Goal: Task Accomplishment & Management: Contribute content

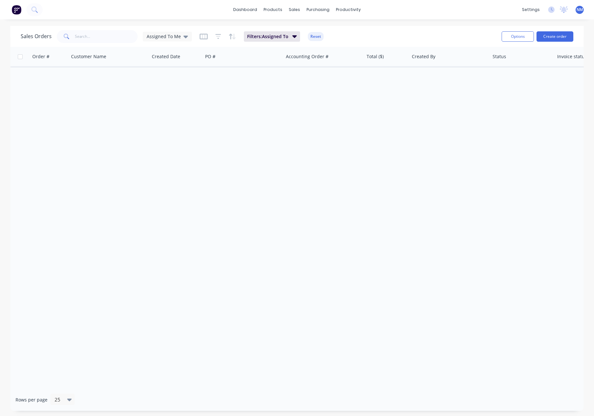
click at [170, 41] on div "Sales Orders Assigned To Me" at bounding box center [106, 36] width 171 height 13
click at [172, 37] on span "Assigned To Me" at bounding box center [164, 36] width 34 height 7
click at [161, 90] on button "None" at bounding box center [182, 91] width 74 height 7
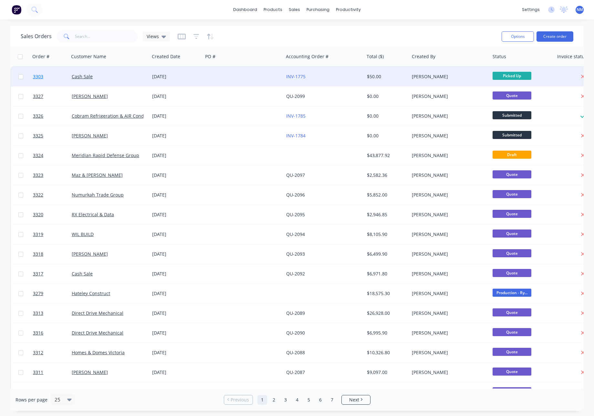
click at [38, 76] on span "3303" at bounding box center [38, 76] width 10 height 6
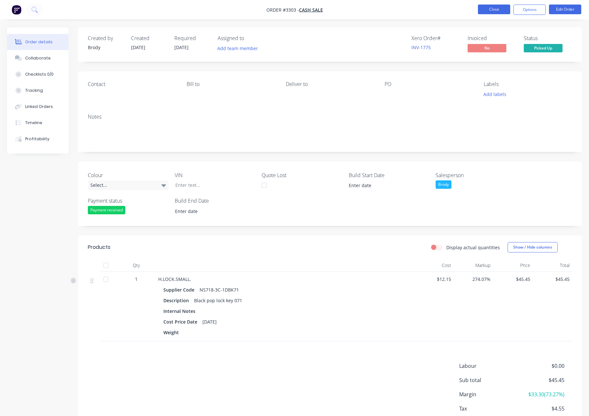
click at [499, 13] on button "Close" at bounding box center [494, 10] width 32 height 10
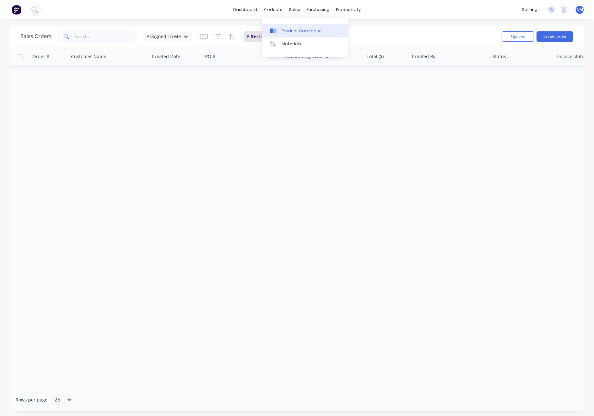
click at [296, 30] on div "Product Catalogue" at bounding box center [302, 31] width 40 height 6
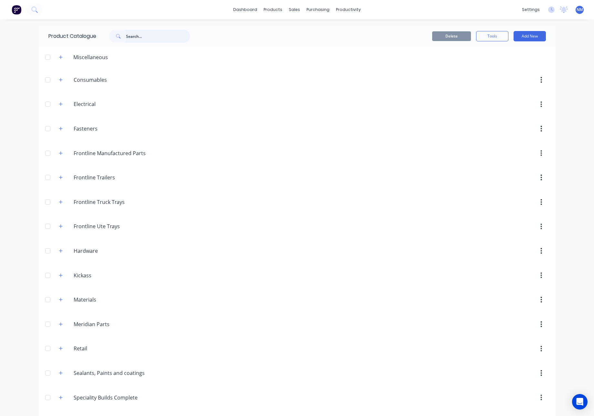
click at [147, 39] on input "text" at bounding box center [158, 36] width 64 height 13
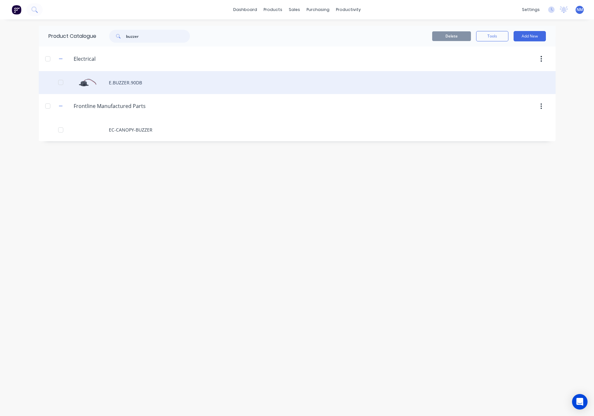
type input "buzzer"
click at [136, 85] on div "E.BUZZER.90DB" at bounding box center [297, 82] width 517 height 23
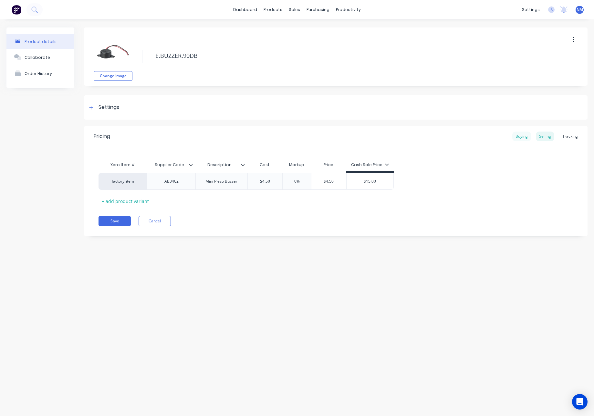
click at [522, 136] on div "Buying" at bounding box center [521, 136] width 19 height 10
click at [90, 106] on icon at bounding box center [91, 107] width 4 height 5
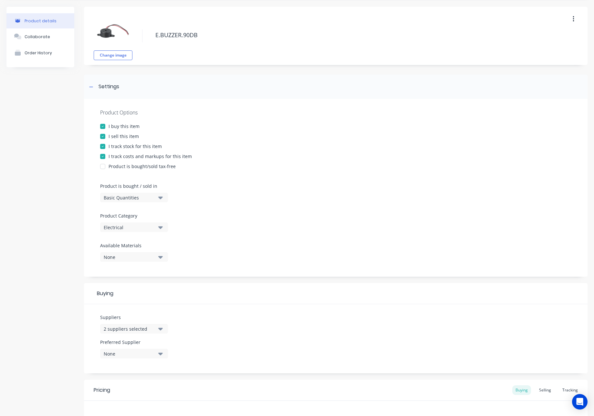
scroll to position [110, 0]
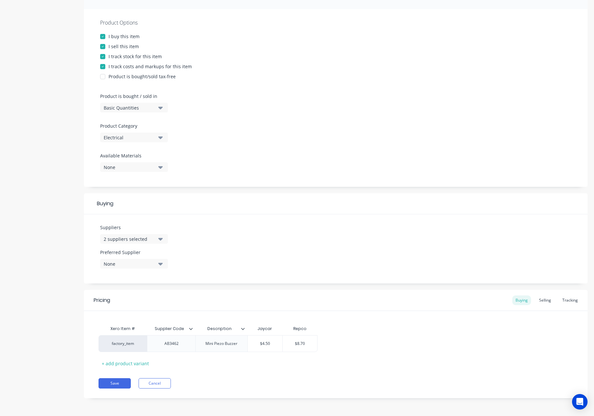
click at [149, 239] on div "2 suppliers selected" at bounding box center [130, 238] width 52 height 7
click at [111, 285] on div "button" at bounding box center [110, 287] width 13 height 13
click at [260, 246] on div "Suppliers 1 suppliers selected Jaycar .1a Test Supplier Adviser Aims Industrial…" at bounding box center [336, 248] width 504 height 69
click at [114, 382] on button "Save" at bounding box center [115, 383] width 32 height 10
type textarea "x"
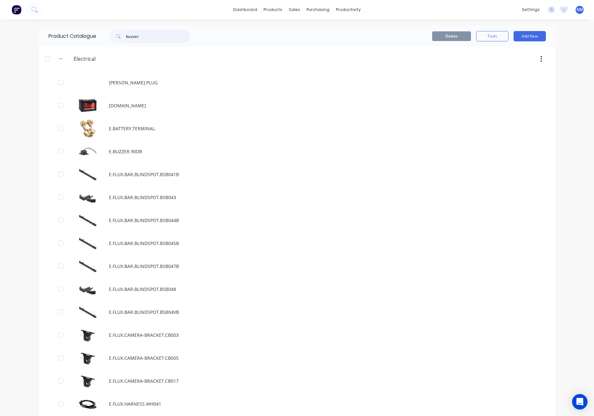
click at [150, 39] on input "buzzer" at bounding box center [158, 36] width 64 height 13
type input "buzzer"
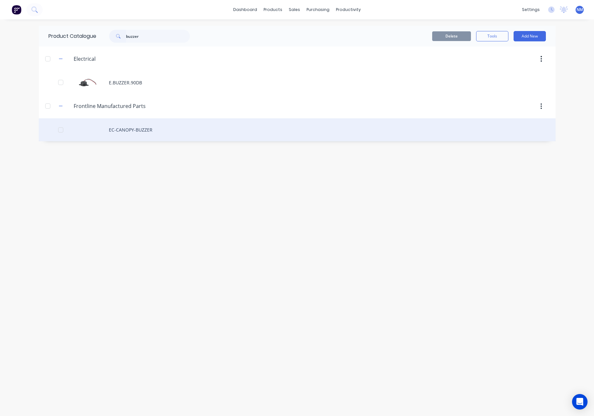
click at [137, 128] on div "EC-CANOPY-BUZZER" at bounding box center [297, 129] width 517 height 23
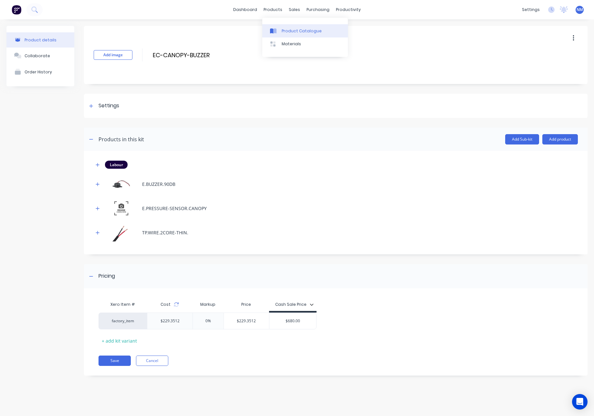
click at [283, 27] on link "Product Catalogue" at bounding box center [305, 30] width 86 height 13
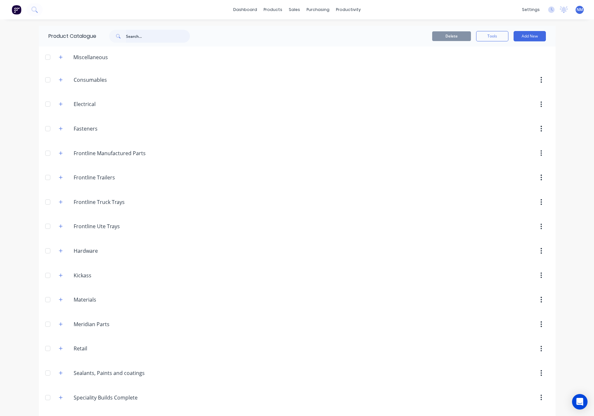
click at [148, 38] on input "text" at bounding box center [158, 36] width 64 height 13
type input "sensor"
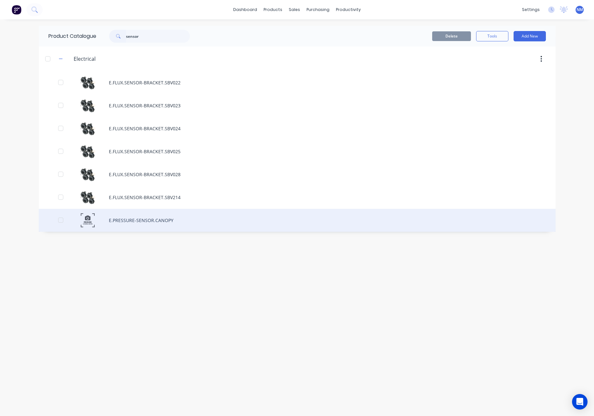
click at [130, 222] on div "E.PRESSURE-SENSOR.CANOPY" at bounding box center [297, 220] width 517 height 23
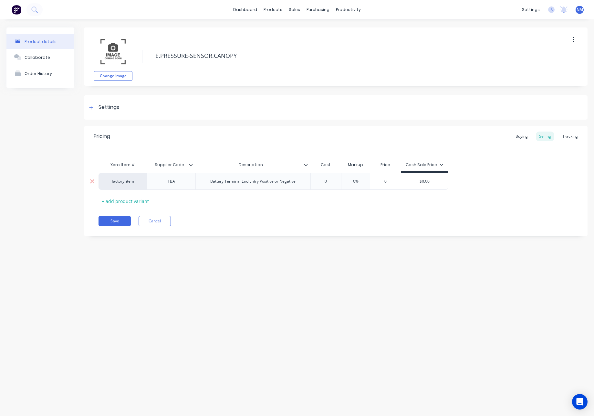
click at [179, 183] on div "TBA" at bounding box center [171, 181] width 32 height 8
type textarea "x"
type input "0"
drag, startPoint x: 331, startPoint y: 182, endPoint x: 283, endPoint y: 183, distance: 48.5
click at [283, 183] on div "factory_item le8777 Battery Terminal End Entry Positive or Negative 0 0 0% 0 $0…" at bounding box center [274, 181] width 350 height 17
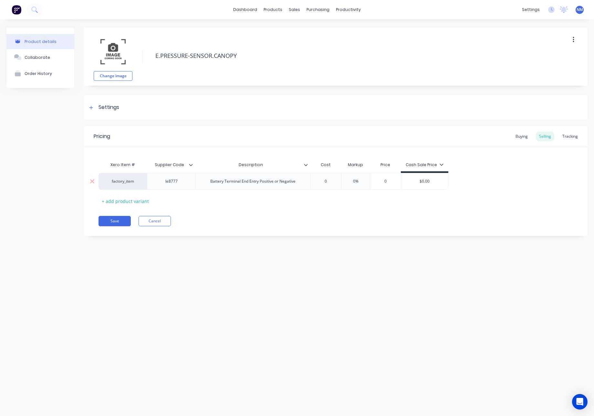
type textarea "x"
type input "7.9"
type textarea "x"
type input "7.96"
type textarea "x"
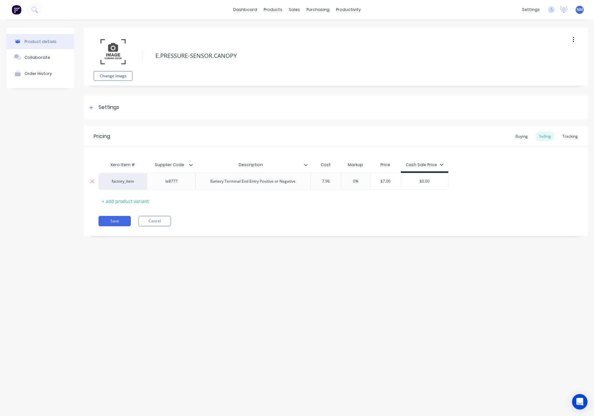
type input "7.965"
type textarea "x"
type input "7.96"
type textarea "x"
type input "7.9"
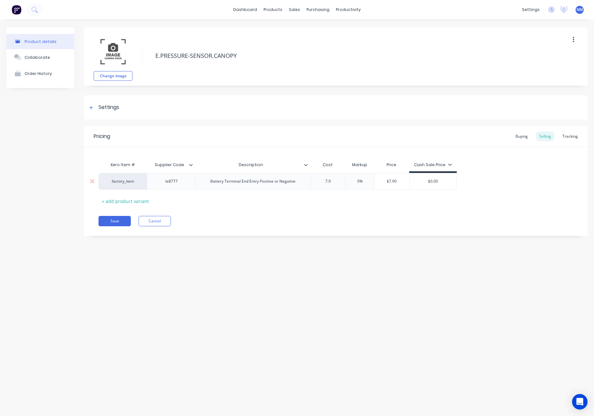
type textarea "x"
type input "7.95"
click at [523, 136] on div "Buying" at bounding box center [521, 136] width 19 height 10
click at [92, 108] on icon at bounding box center [91, 107] width 4 height 5
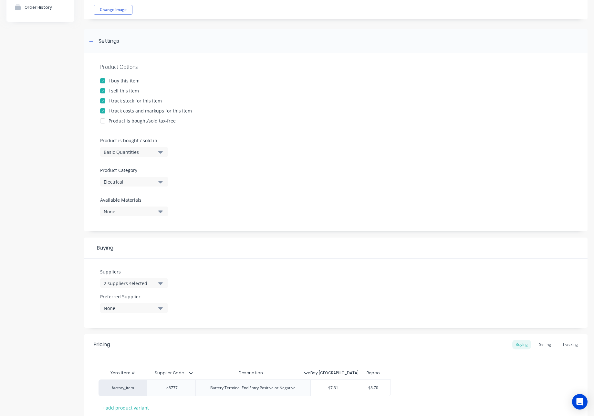
scroll to position [67, 0]
click at [155, 281] on button "2 suppliers selected" at bounding box center [134, 282] width 68 height 10
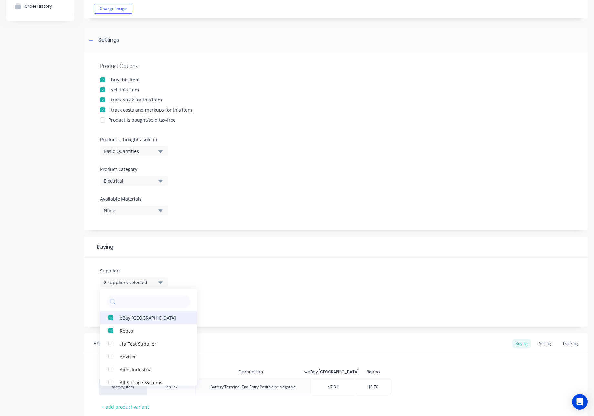
click at [131, 317] on div "eBay Australia" at bounding box center [152, 317] width 65 height 7
click at [129, 320] on div "Repco" at bounding box center [152, 317] width 65 height 7
type textarea "x"
click at [136, 304] on input "text" at bounding box center [153, 301] width 68 height 13
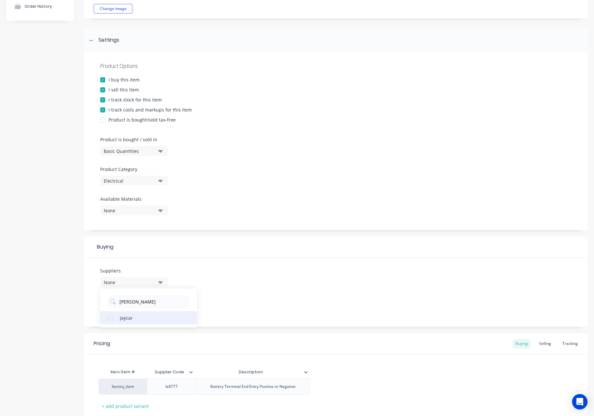
type input "jay"
click at [130, 317] on div "Jaycar" at bounding box center [152, 317] width 65 height 7
type textarea "x"
click at [241, 306] on div "Suppliers 1 suppliers selected jay Jaycar Preferred Supplier None" at bounding box center [336, 291] width 504 height 69
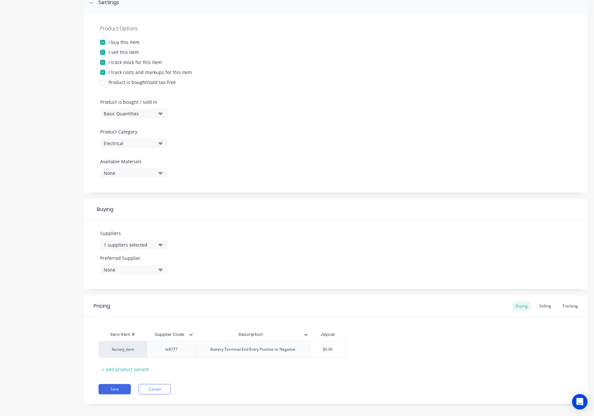
scroll to position [110, 0]
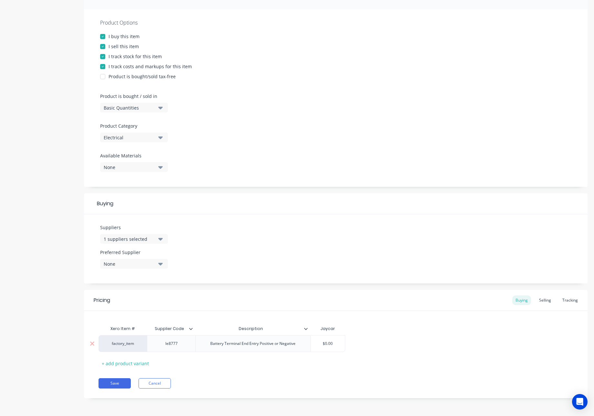
type input "$0.00"
drag, startPoint x: 337, startPoint y: 344, endPoint x: 280, endPoint y: 336, distance: 57.5
click at [303, 336] on div "factory_item le8777 Battery Terminal End Entry Positive or Negative $0.00 $0.00" at bounding box center [222, 343] width 247 height 17
type textarea "x"
type input "7"
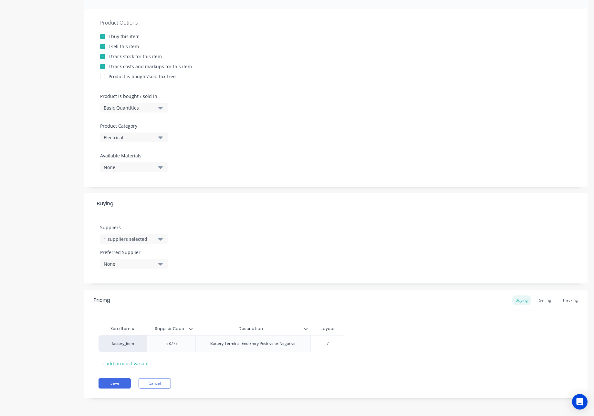
type textarea "x"
type input "7."
type textarea "x"
type input "7.95"
type textarea "x"
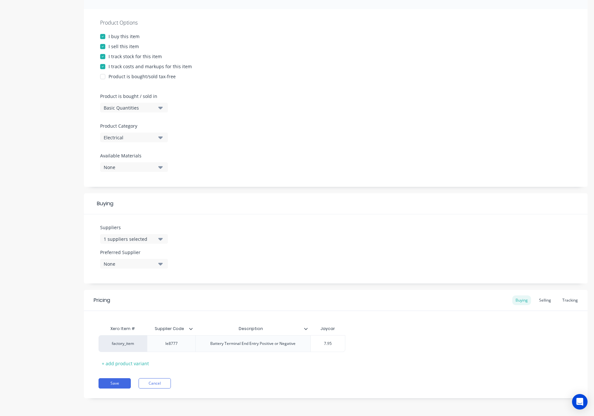
type input "7.95"
click at [380, 368] on div "Xero Item # Supplier Code Description Jaycar factory_item le8777 Battery Termin…" at bounding box center [336, 345] width 474 height 46
click at [540, 303] on div "Selling" at bounding box center [545, 301] width 18 height 10
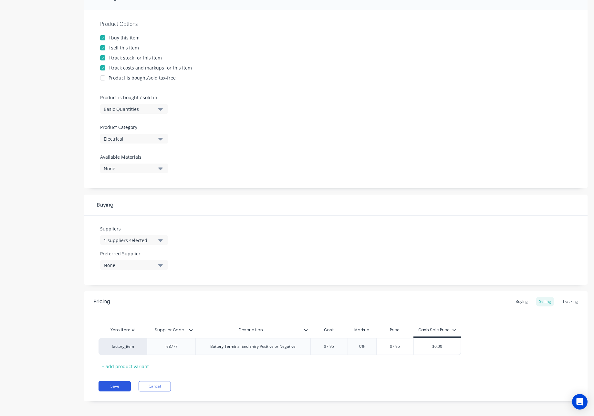
click at [114, 384] on button "Save" at bounding box center [115, 386] width 32 height 10
type textarea "x"
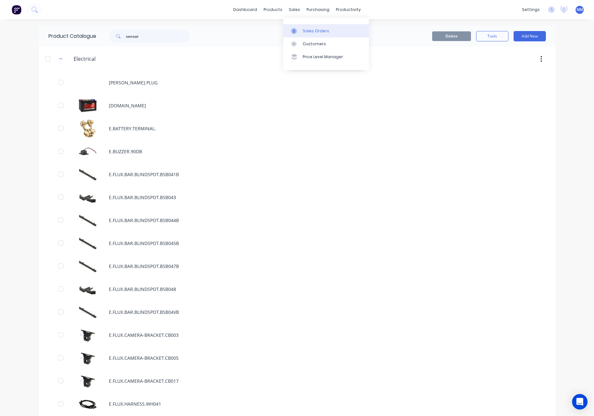
click at [310, 29] on div "Sales Orders" at bounding box center [316, 31] width 26 height 6
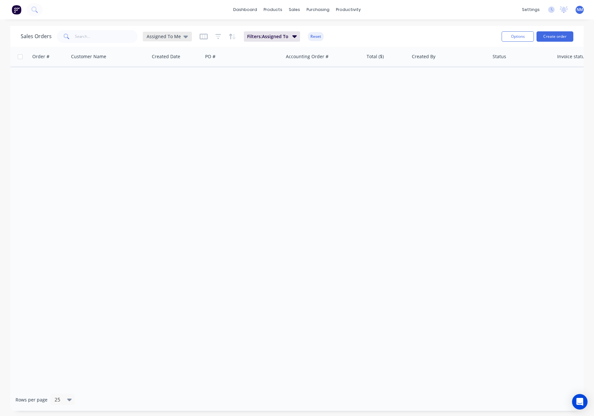
click at [180, 37] on div "Assigned To Me" at bounding box center [167, 37] width 41 height 6
click at [165, 97] on div "None edit" at bounding box center [188, 91] width 87 height 13
click at [163, 93] on button "None" at bounding box center [182, 91] width 74 height 7
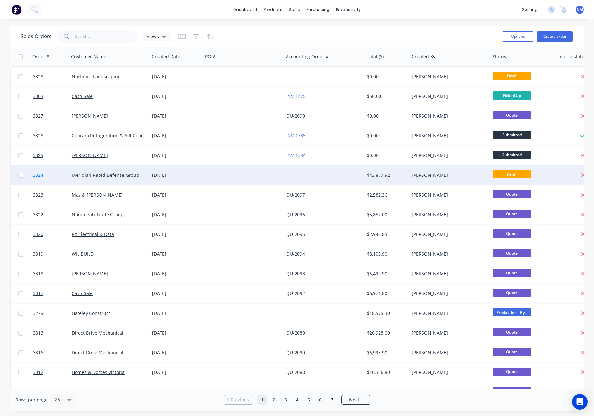
click at [37, 175] on span "3324" at bounding box center [38, 175] width 10 height 6
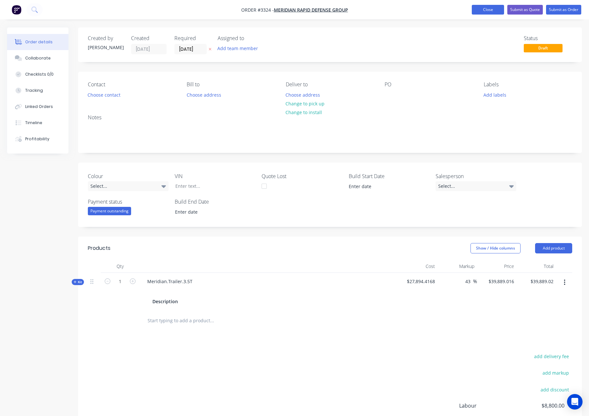
click at [492, 7] on button "Close" at bounding box center [488, 10] width 32 height 10
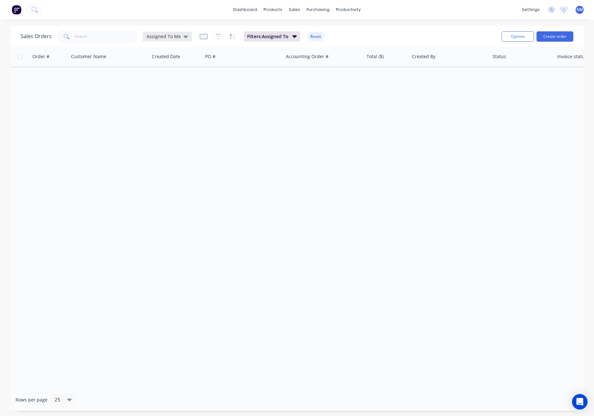
click at [172, 36] on span "Assigned To Me" at bounding box center [164, 36] width 34 height 7
click at [179, 94] on button "None" at bounding box center [182, 91] width 74 height 7
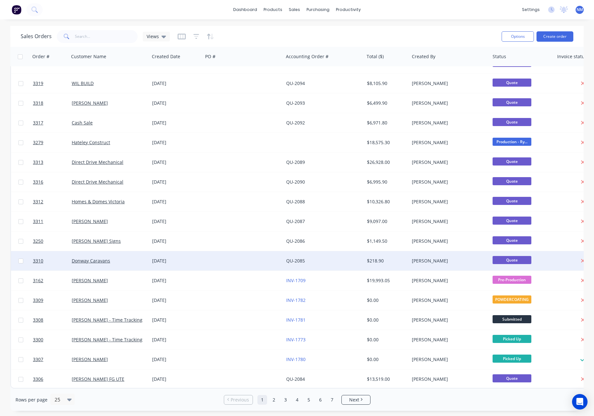
scroll to position [172, 0]
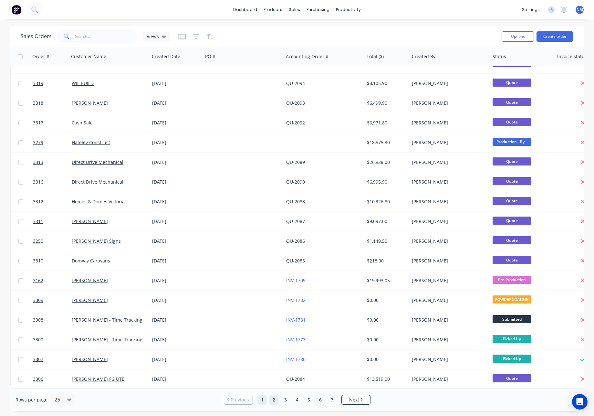
click at [272, 399] on link "2" at bounding box center [274, 400] width 10 height 10
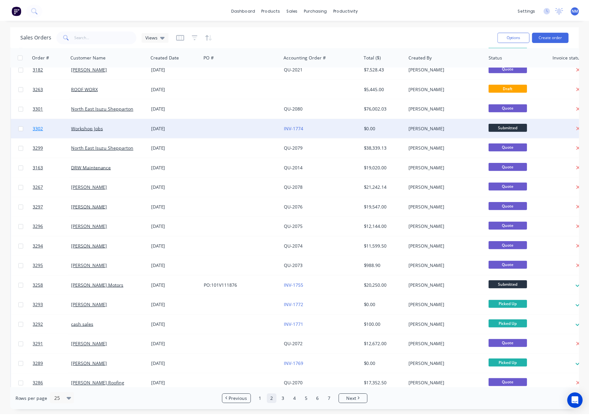
scroll to position [174, 0]
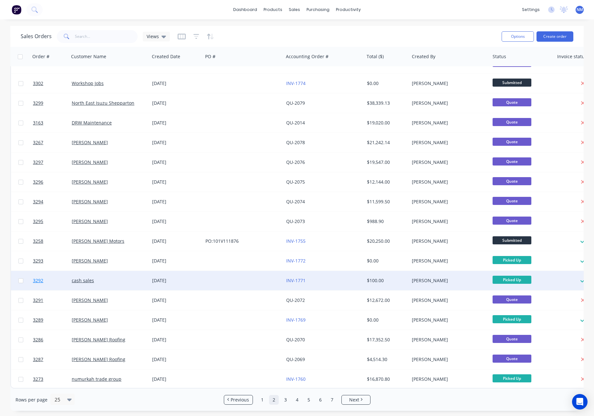
click at [38, 278] on span "3292" at bounding box center [38, 280] width 10 height 6
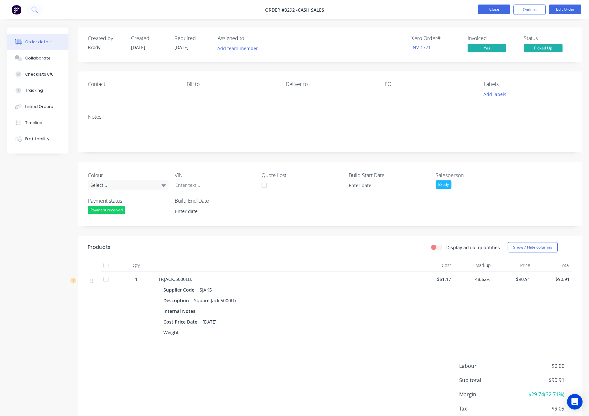
click at [501, 11] on button "Close" at bounding box center [494, 10] width 32 height 10
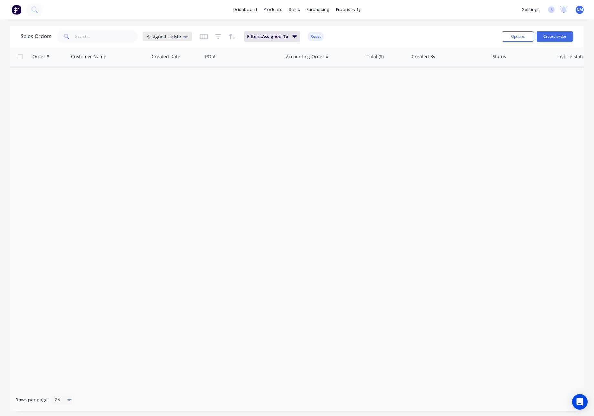
click at [183, 36] on icon at bounding box center [185, 37] width 5 height 3
click at [158, 89] on button "None" at bounding box center [182, 91] width 74 height 7
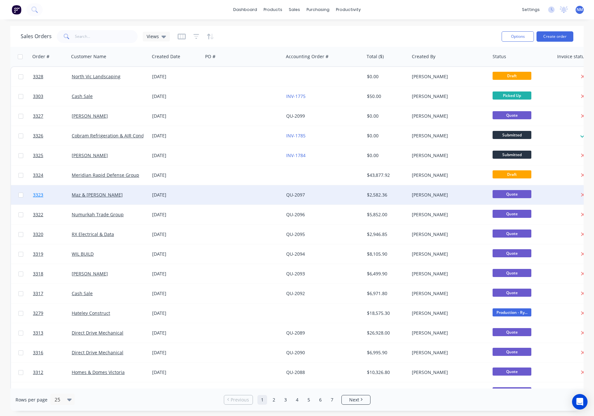
click at [39, 195] on span "3323" at bounding box center [38, 195] width 10 height 6
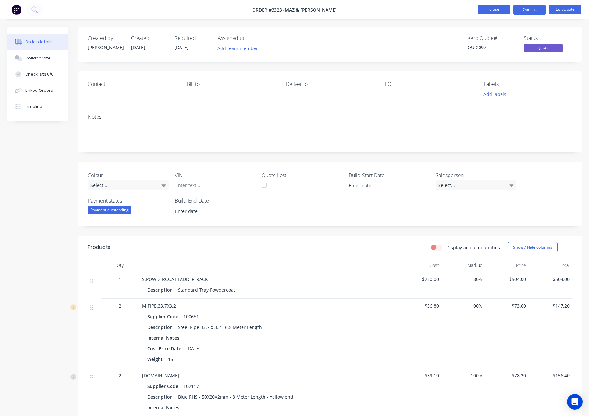
click at [494, 7] on button "Close" at bounding box center [494, 10] width 32 height 10
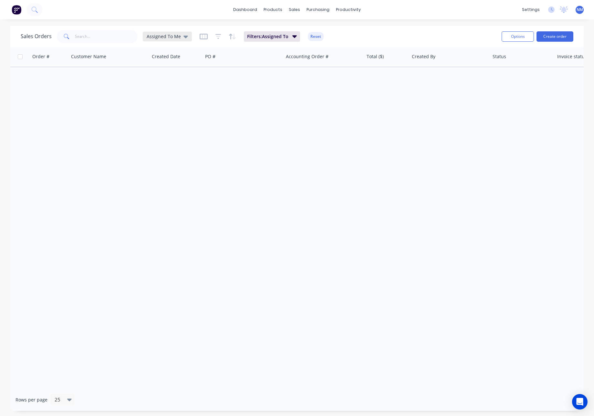
click at [178, 38] on span "Assigned To Me" at bounding box center [164, 36] width 34 height 7
click at [160, 93] on button "None" at bounding box center [182, 91] width 74 height 7
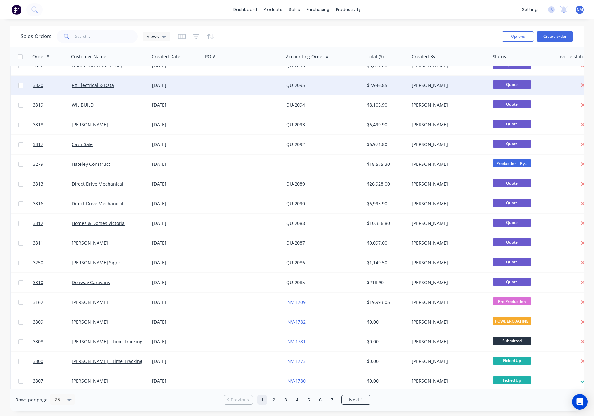
scroll to position [174, 0]
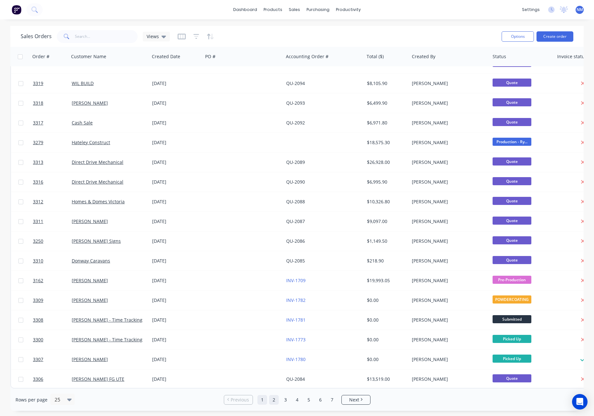
click at [276, 399] on link "2" at bounding box center [274, 400] width 10 height 10
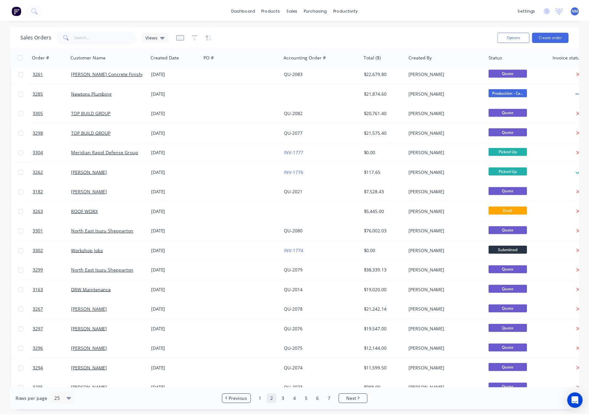
scroll to position [0, 0]
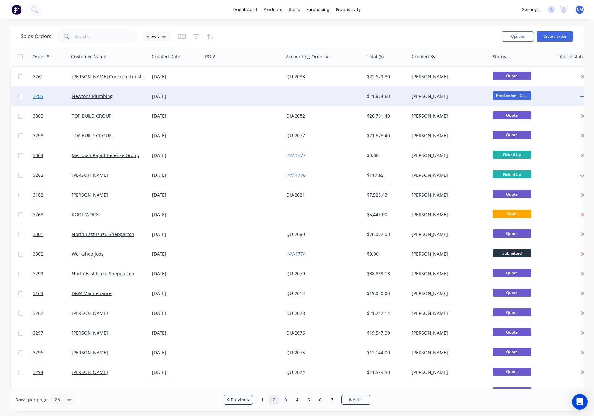
click at [40, 95] on span "3285" at bounding box center [38, 96] width 10 height 6
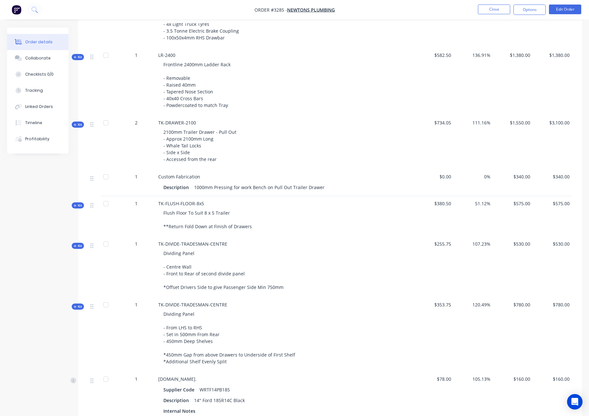
scroll to position [472, 0]
click at [76, 54] on span "Kit" at bounding box center [78, 56] width 8 height 5
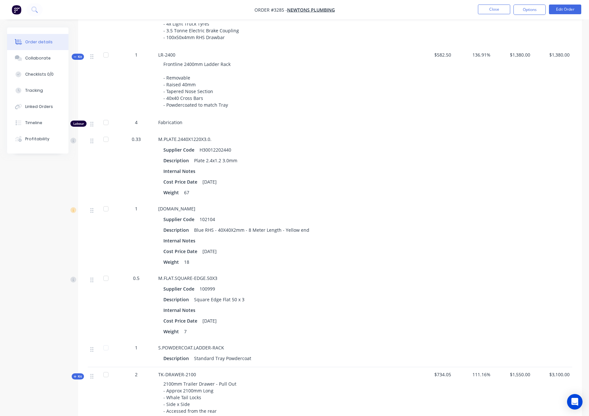
click at [76, 55] on icon at bounding box center [75, 56] width 3 height 3
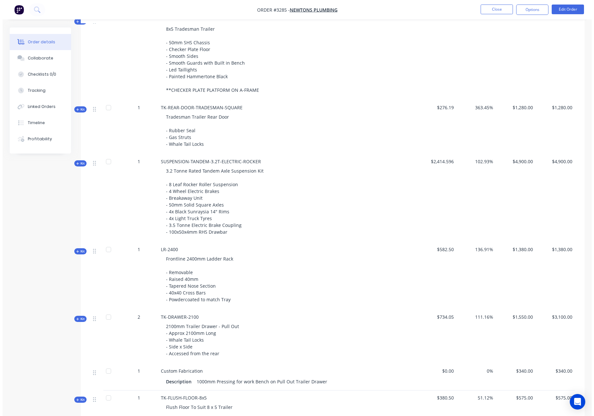
scroll to position [0, 0]
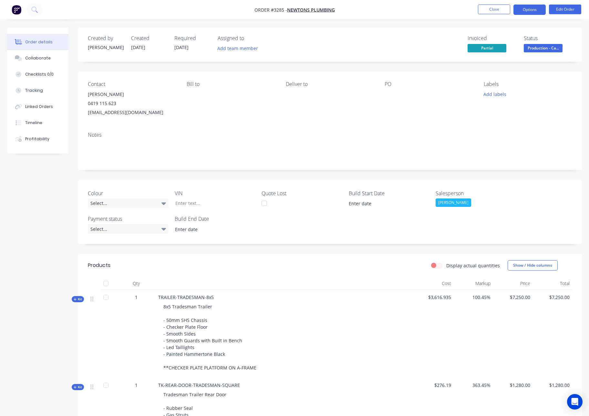
click at [529, 11] on button "Options" at bounding box center [530, 10] width 32 height 10
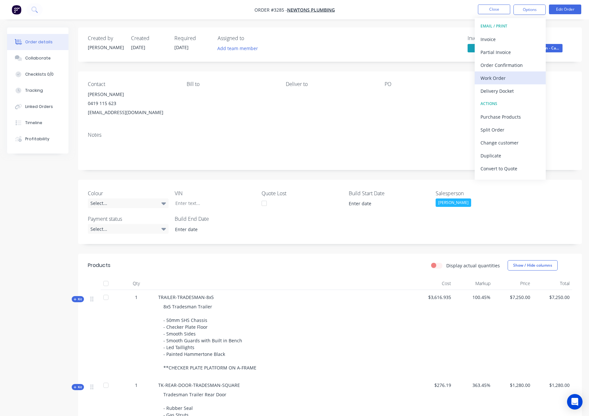
click at [515, 80] on div "Work Order" at bounding box center [510, 77] width 59 height 9
click at [504, 77] on div "Custom" at bounding box center [510, 77] width 59 height 9
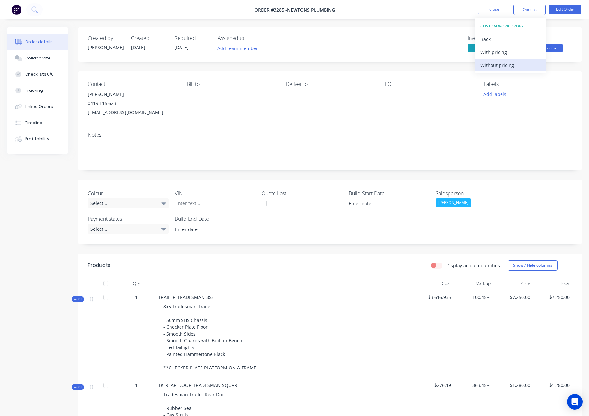
click at [503, 66] on div "Without pricing" at bounding box center [510, 64] width 59 height 9
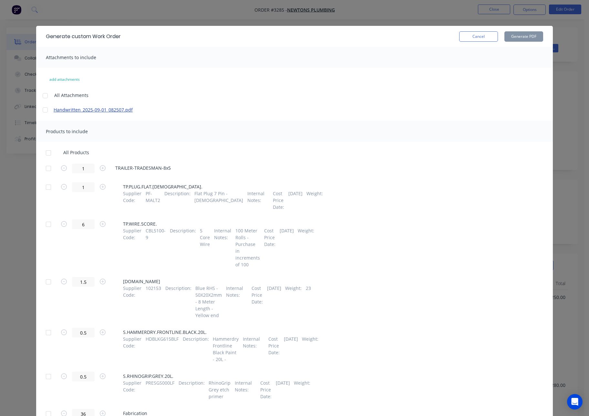
click at [95, 110] on link "Handwritten_2025-09-01_082507.pdf" at bounding box center [110, 109] width 113 height 7
click at [47, 153] on div at bounding box center [48, 152] width 13 height 13
click at [522, 39] on button "Generate PDF" at bounding box center [523, 36] width 39 height 10
click at [473, 35] on button "Cancel" at bounding box center [478, 36] width 39 height 10
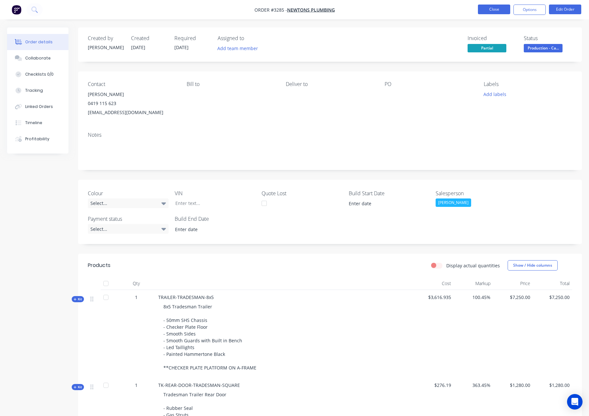
click at [482, 10] on button "Close" at bounding box center [494, 10] width 32 height 10
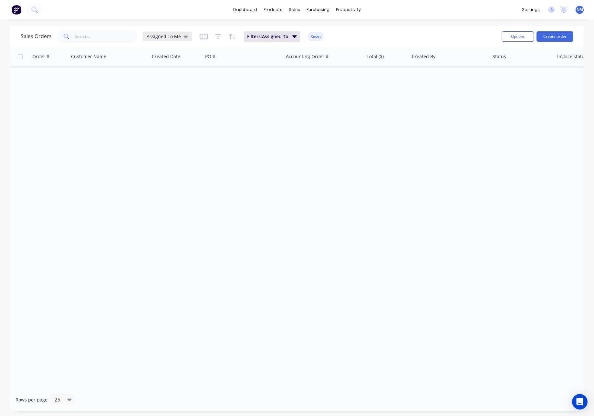
click at [174, 36] on span "Assigned To Me" at bounding box center [164, 36] width 34 height 7
click at [153, 92] on button "None" at bounding box center [182, 91] width 74 height 7
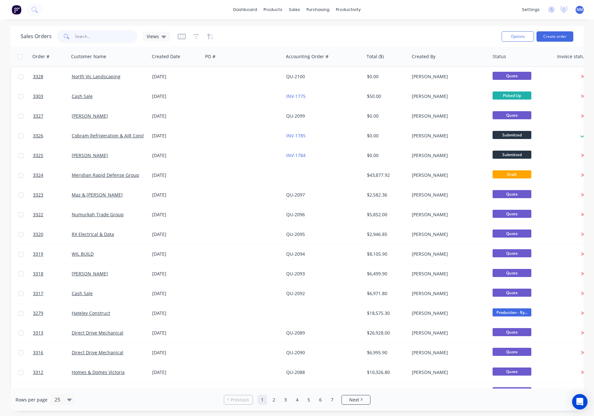
click at [104, 38] on input "text" at bounding box center [106, 36] width 63 height 13
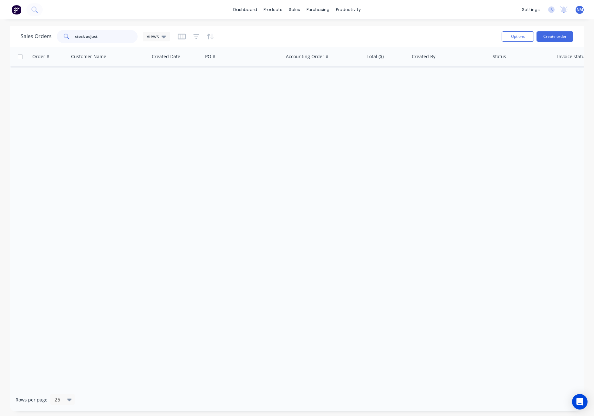
drag, startPoint x: 105, startPoint y: 37, endPoint x: 58, endPoint y: 38, distance: 46.8
click at [59, 38] on div "stock adjust" at bounding box center [97, 36] width 81 height 13
type input "stock"
drag, startPoint x: 90, startPoint y: 38, endPoint x: 44, endPoint y: 30, distance: 46.6
click at [44, 30] on div "Sales Orders stock Views" at bounding box center [95, 36] width 149 height 13
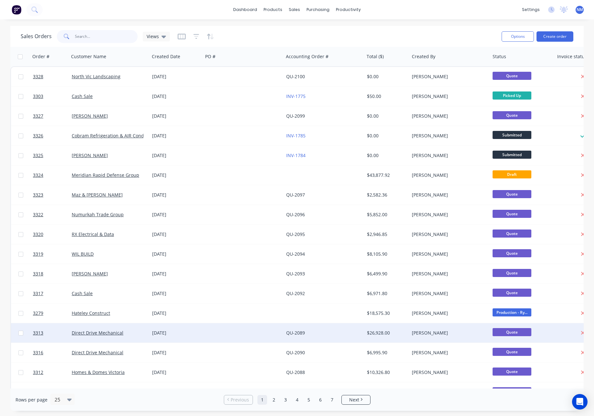
scroll to position [174, 0]
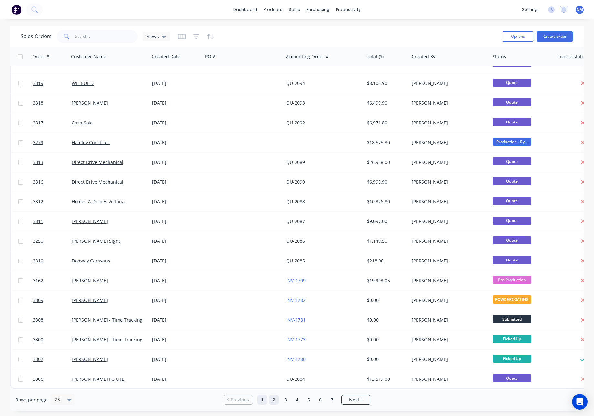
click at [273, 401] on link "2" at bounding box center [274, 400] width 10 height 10
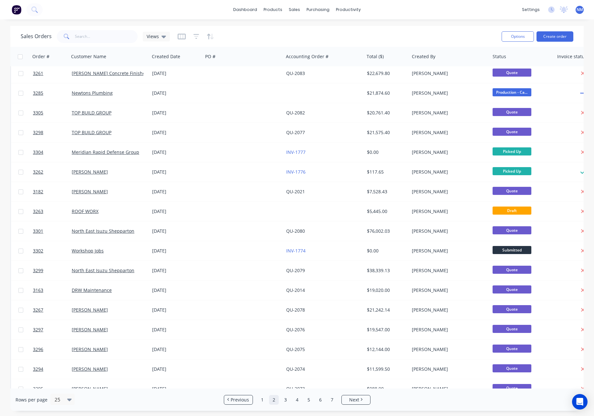
scroll to position [0, 0]
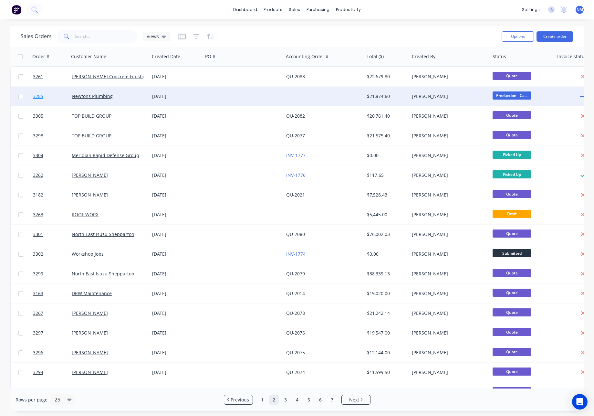
click at [41, 94] on span "3285" at bounding box center [38, 96] width 10 height 6
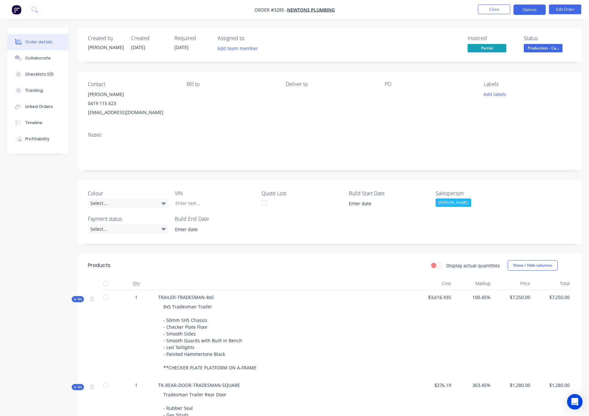
click at [529, 11] on button "Options" at bounding box center [530, 10] width 32 height 10
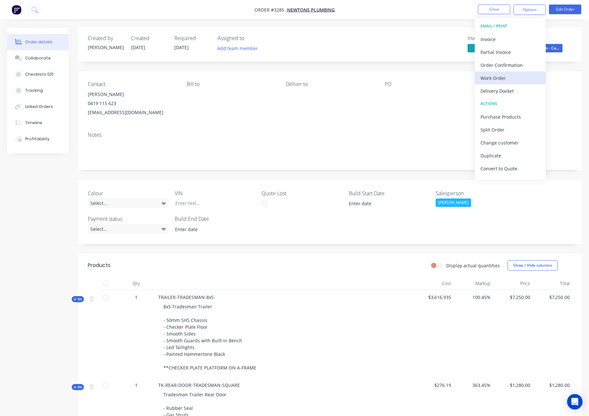
click at [504, 77] on div "Work Order" at bounding box center [510, 77] width 59 height 9
click at [502, 77] on div "Custom" at bounding box center [510, 77] width 59 height 9
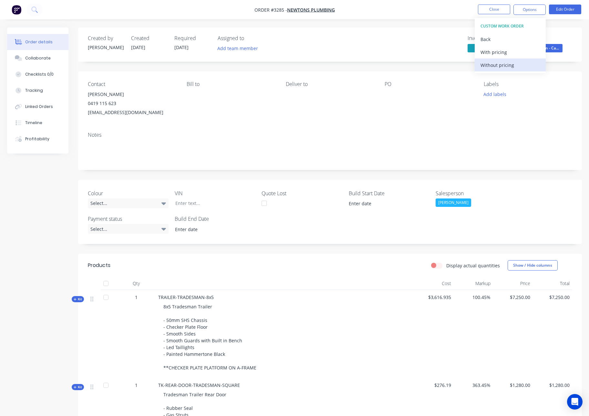
click at [496, 68] on div "Without pricing" at bounding box center [510, 64] width 59 height 9
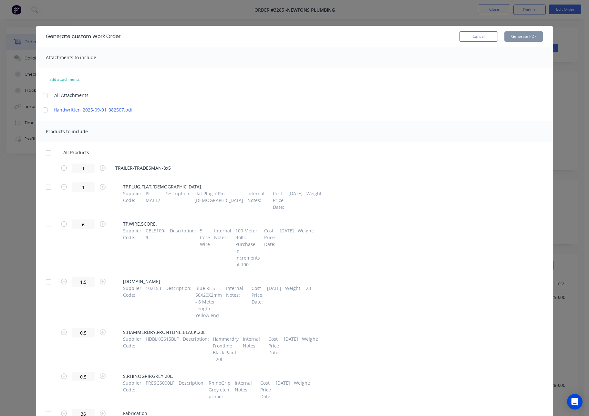
click at [47, 153] on div at bounding box center [48, 152] width 13 height 13
click at [526, 34] on button "Generate PDF" at bounding box center [523, 36] width 39 height 10
click at [469, 38] on button "Cancel" at bounding box center [478, 36] width 39 height 10
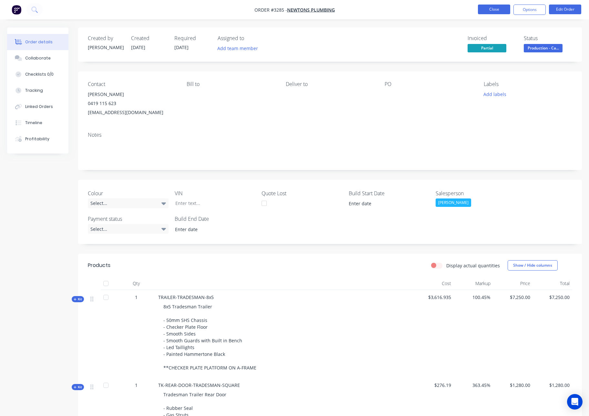
click at [500, 6] on button "Close" at bounding box center [494, 10] width 32 height 10
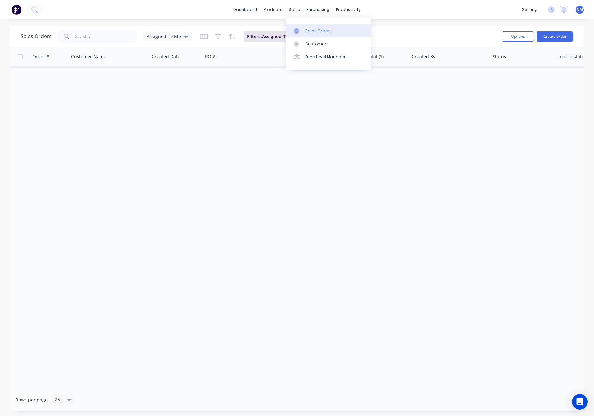
click at [302, 29] on div at bounding box center [299, 31] width 10 height 6
click at [551, 34] on button "Create order" at bounding box center [554, 36] width 37 height 10
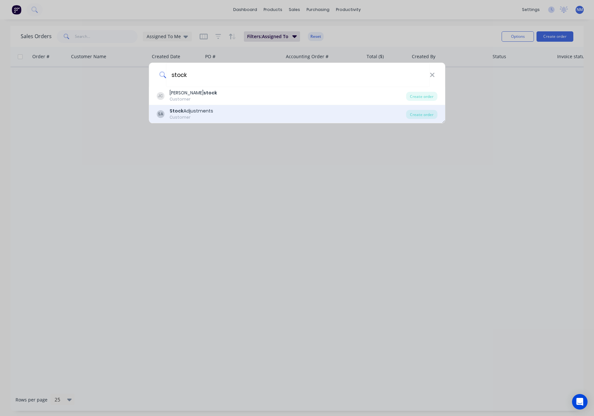
type input "stock"
click at [227, 113] on div "SA Stock Adjustments Customer" at bounding box center [282, 114] width 250 height 13
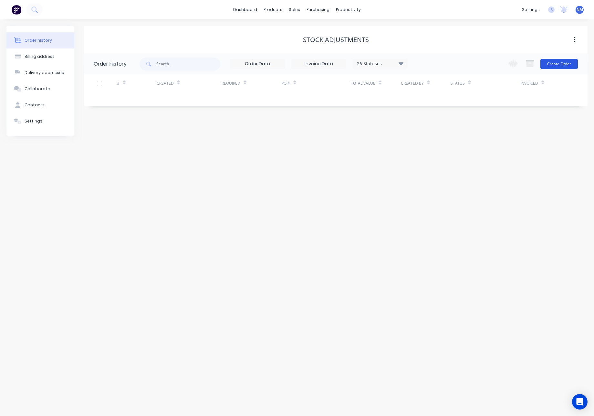
click at [558, 63] on button "Create Order" at bounding box center [558, 64] width 37 height 10
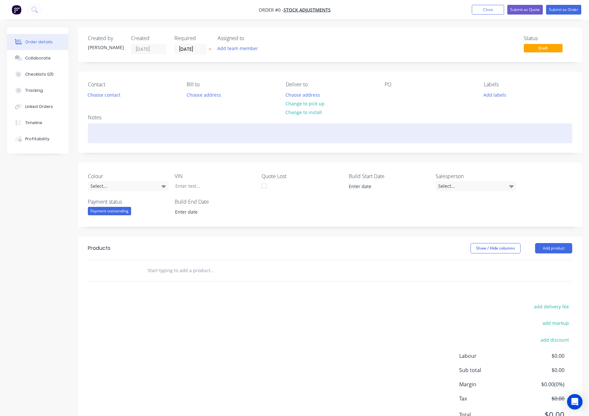
click at [141, 130] on div at bounding box center [330, 133] width 484 height 20
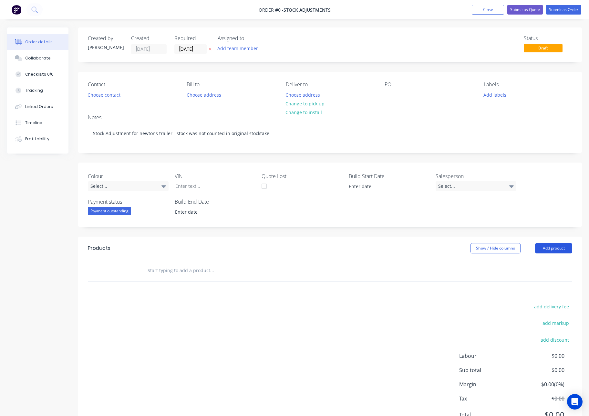
click at [552, 246] on div "Order details Collaborate Checklists 0/0 Tracking Linked Orders Timeline Profit…" at bounding box center [295, 236] width 588 height 419
click at [550, 250] on button "Add product" at bounding box center [553, 248] width 37 height 10
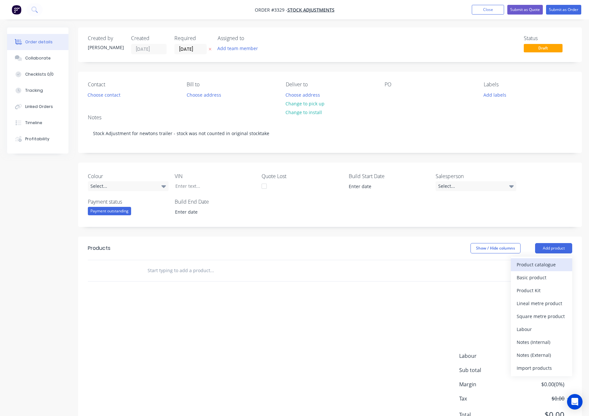
click at [551, 264] on div "Product catalogue" at bounding box center [542, 264] width 50 height 9
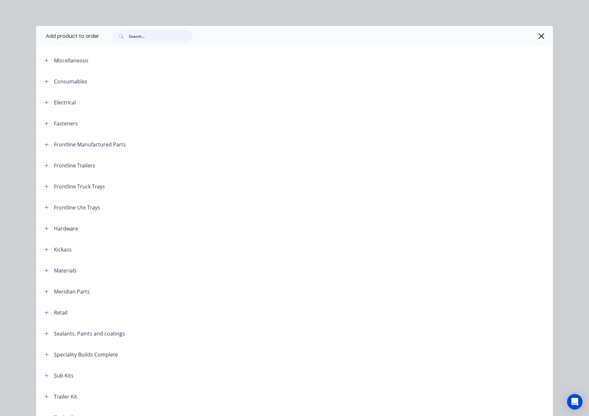
click at [166, 39] on input "text" at bounding box center [161, 36] width 64 height 13
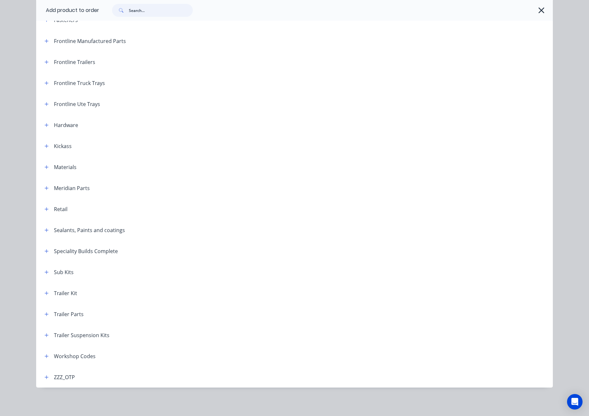
scroll to position [40, 0]
click at [45, 251] on icon "button" at bounding box center [47, 251] width 4 height 5
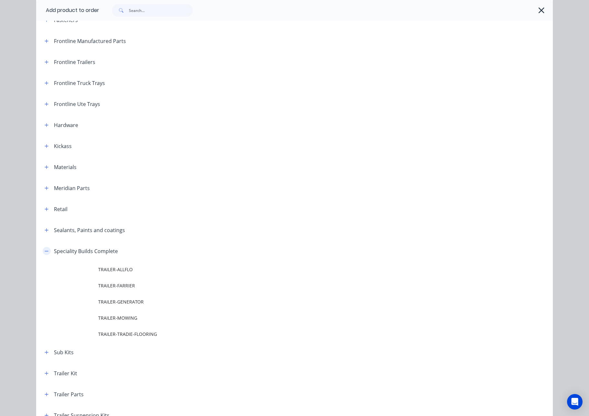
click at [45, 251] on icon "button" at bounding box center [47, 251] width 4 height 0
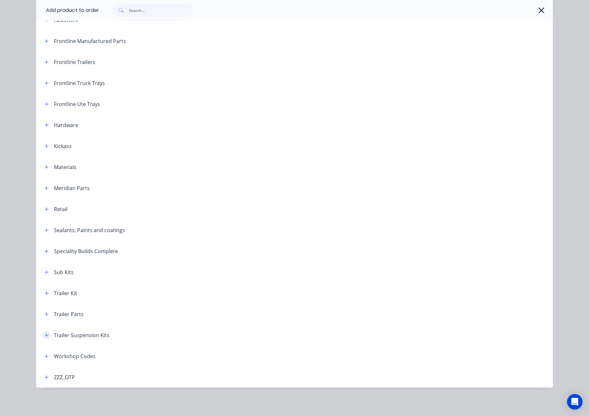
click at [45, 334] on icon "button" at bounding box center [47, 335] width 4 height 5
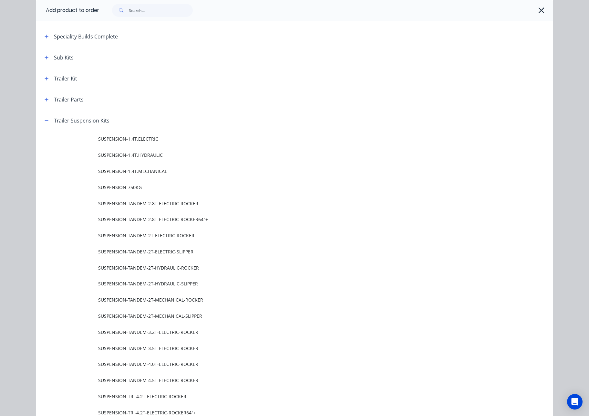
scroll to position [320, 0]
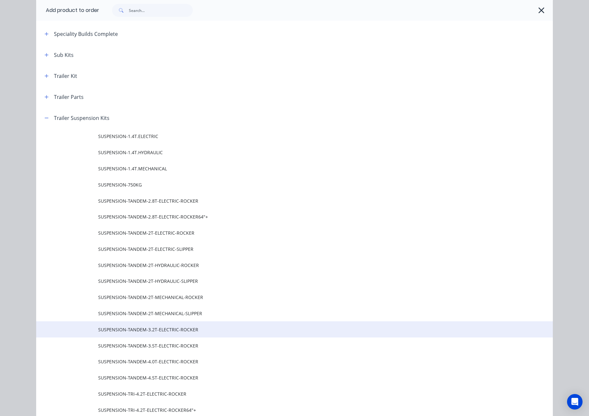
click at [182, 330] on span "SUSPENSION-TANDEM-3.2T-ELECTRIC-ROCKER" at bounding box center [280, 329] width 364 height 7
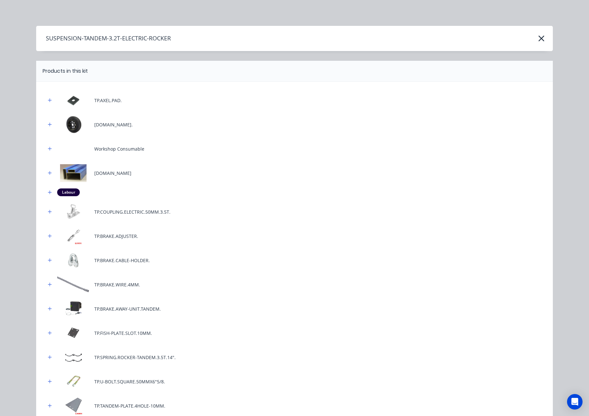
scroll to position [163, 0]
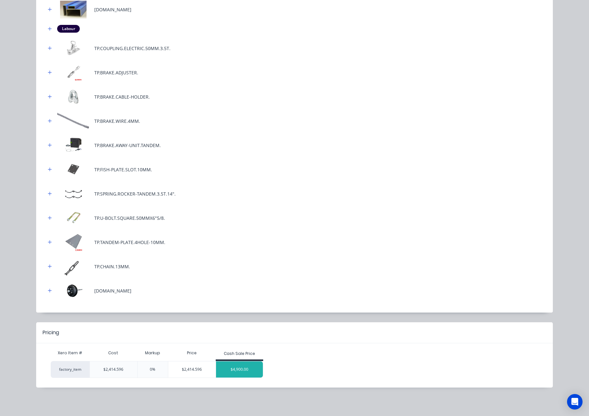
click at [249, 368] on div "$4,900.00" at bounding box center [239, 369] width 47 height 16
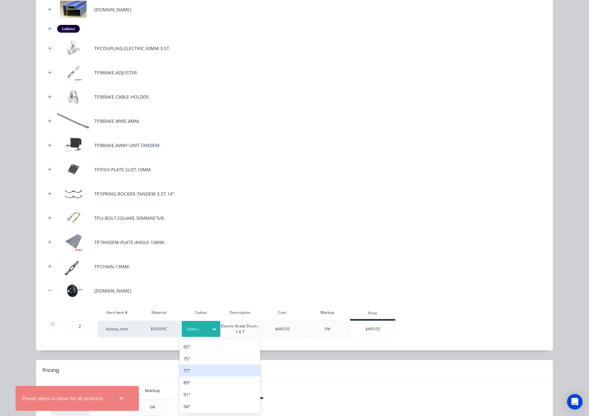
click at [202, 371] on div "77"" at bounding box center [220, 370] width 81 height 12
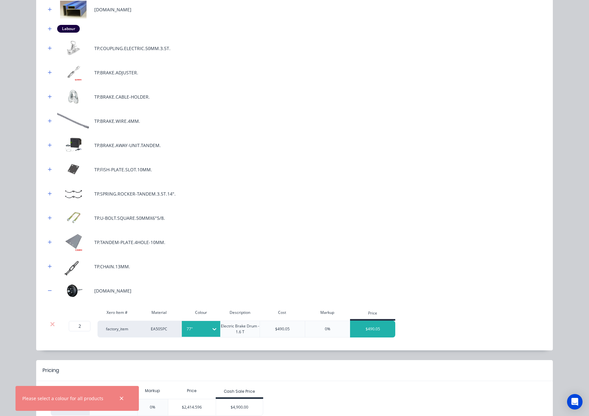
click at [378, 331] on div "$490.05" at bounding box center [372, 329] width 45 height 16
click at [246, 402] on div "$4,900.00" at bounding box center [239, 407] width 47 height 16
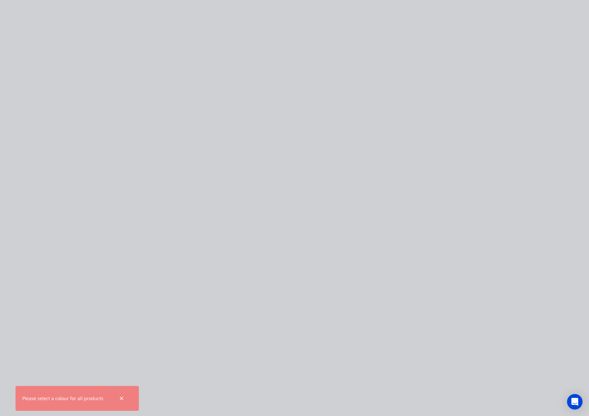
scroll to position [0, 0]
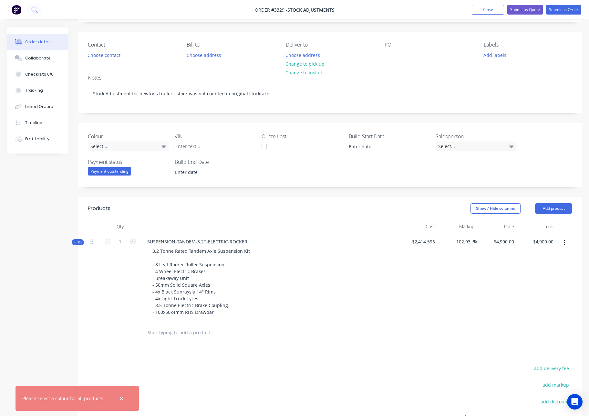
click at [76, 240] on icon at bounding box center [75, 241] width 3 height 3
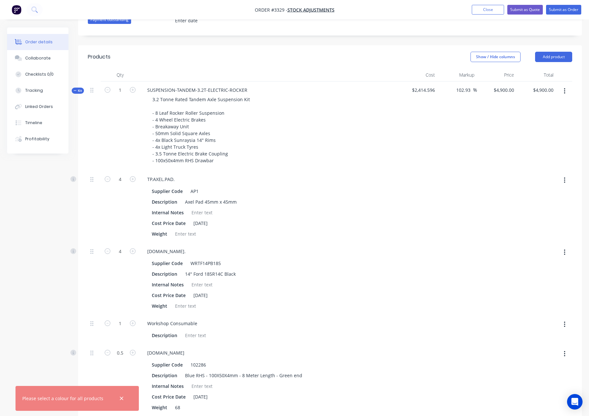
scroll to position [209, 0]
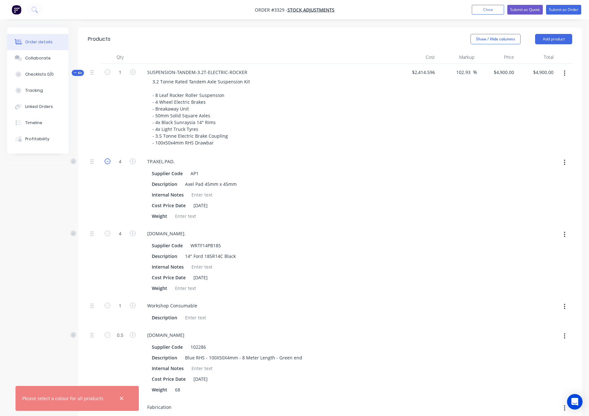
click at [109, 162] on icon "button" at bounding box center [108, 161] width 6 height 6
type input "$4,753.9292"
type input "$4,753.93"
type input "3"
click at [109, 162] on icon "button" at bounding box center [108, 161] width 6 height 6
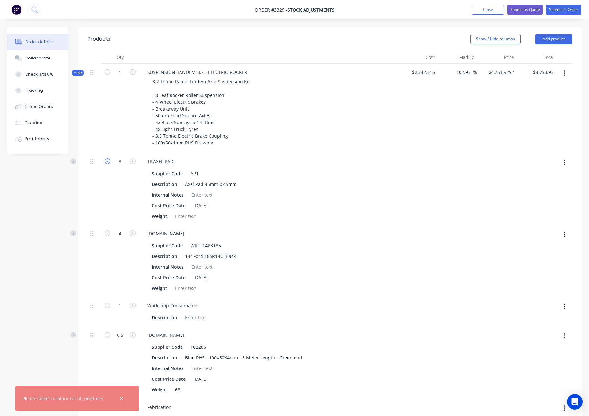
type input "$4,752.8942"
type input "$4,752.89"
type input "2"
click at [109, 162] on icon "button" at bounding box center [108, 161] width 6 height 6
type input "$4,751.8593"
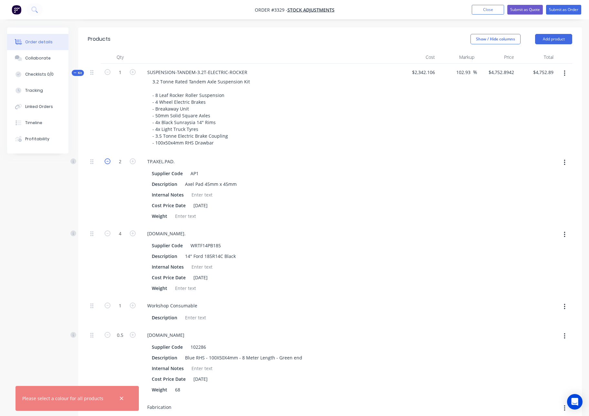
type input "$4,751.86"
type input "1"
click at [109, 162] on icon "button" at bounding box center [108, 161] width 6 height 6
type input "$4,750.8243"
type input "$4,750.82"
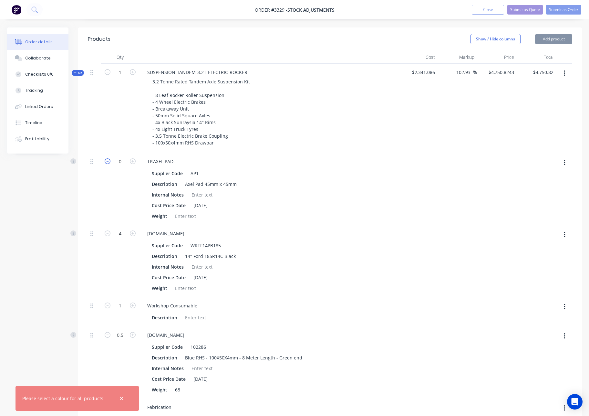
click at [109, 162] on icon "button" at bounding box center [108, 161] width 6 height 6
drag, startPoint x: 122, startPoint y: 162, endPoint x: 116, endPoint y: 162, distance: 6.1
click at [116, 162] on input "0" at bounding box center [120, 162] width 17 height 10
drag, startPoint x: 123, startPoint y: 163, endPoint x: 113, endPoint y: 163, distance: 10.0
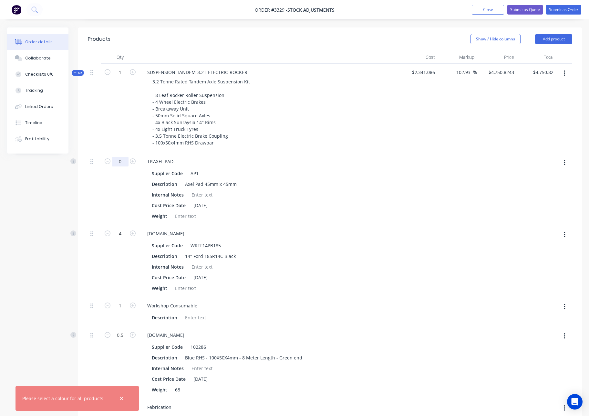
click at [113, 163] on input "0" at bounding box center [120, 162] width 17 height 10
type input "-4"
click at [113, 192] on div "-4" at bounding box center [120, 189] width 39 height 72
drag, startPoint x: 123, startPoint y: 234, endPoint x: 97, endPoint y: 231, distance: 26.1
click at [99, 231] on div "4 TP.WHEEL.185R14C.FORD. Supplier Code WRTF14PB185 Description 14" Ford 185R14C…" at bounding box center [330, 261] width 484 height 72
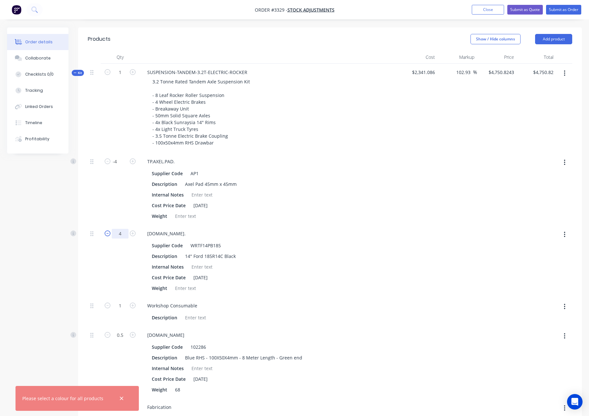
drag, startPoint x: 123, startPoint y: 234, endPoint x: 104, endPoint y: 231, distance: 19.0
click at [104, 231] on form "4" at bounding box center [120, 233] width 34 height 10
type input "-4"
drag, startPoint x: 275, startPoint y: 223, endPoint x: 252, endPoint y: 222, distance: 23.0
click at [275, 223] on div "TP.AXEL.PAD. Supplier Code AP1 Description Axel Pad 45mm x 45mm Internal Notes …" at bounding box center [269, 189] width 258 height 72
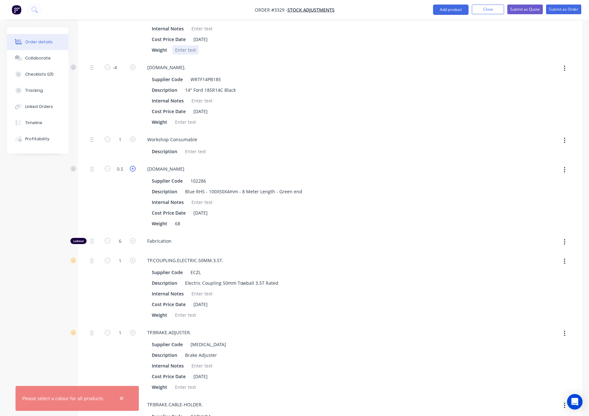
scroll to position [391, 0]
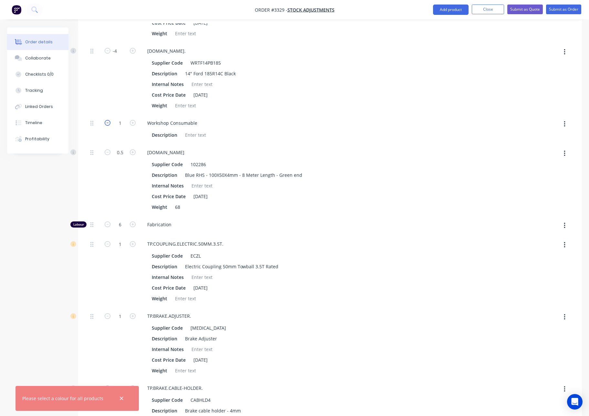
click at [109, 124] on icon "button" at bounding box center [108, 123] width 6 height 6
type input "$4,547.8918"
type input "$4,547.89"
type input "0"
drag, startPoint x: 124, startPoint y: 152, endPoint x: 70, endPoint y: 150, distance: 54.3
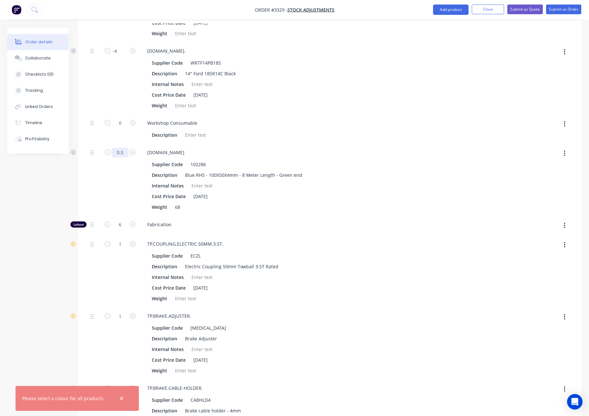
drag, startPoint x: 123, startPoint y: 152, endPoint x: 112, endPoint y: 153, distance: 10.7
drag, startPoint x: 123, startPoint y: 154, endPoint x: 88, endPoint y: 153, distance: 35.5
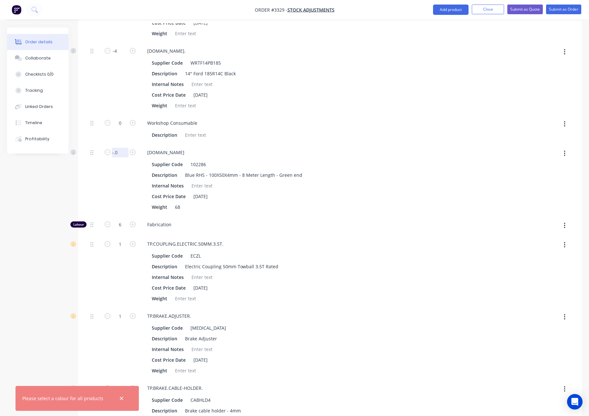
click at [88, 153] on div "-.05 M.RHS.100X50X4.BLUE Supplier Code 102286 Description Blue RHS - 100X50X4mm…" at bounding box center [330, 180] width 484 height 72
click at [111, 168] on div "-.05" at bounding box center [120, 180] width 39 height 72
drag, startPoint x: 118, startPoint y: 152, endPoint x: 93, endPoint y: 152, distance: 24.9
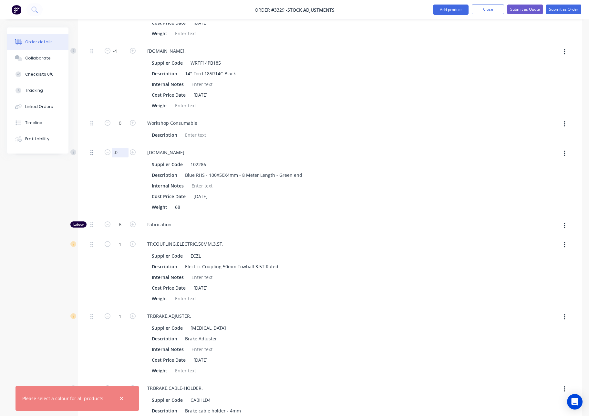
click at [93, 152] on div "-.05 M.RHS.100X50X4.BLUE Supplier Code 102286 Description Blue RHS - 100X50X4mm…" at bounding box center [330, 180] width 484 height 72
type input "-.5"
click at [128, 185] on div "-.5" at bounding box center [120, 180] width 39 height 72
click at [109, 224] on icon "button" at bounding box center [108, 224] width 6 height 6
type input "$4,436.2789"
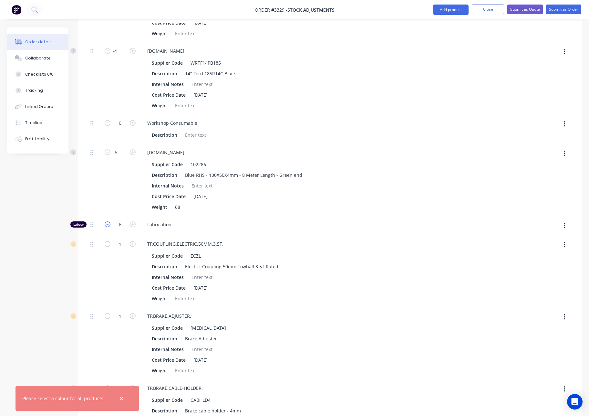
type input "$4,436.28"
type input "5"
click at [109, 224] on icon "button" at bounding box center [108, 224] width 6 height 6
type input "$4,324.6661"
type input "$4,324.67"
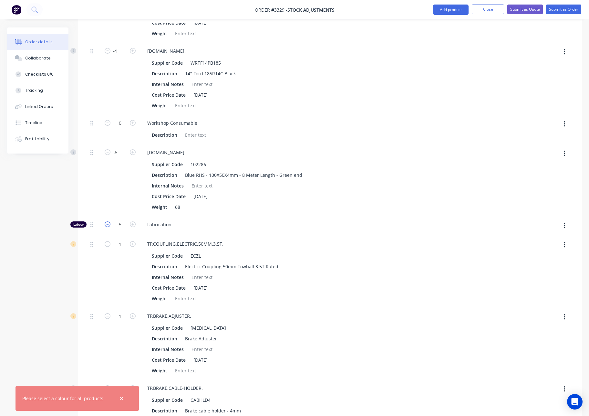
type input "4"
click at [109, 224] on icon "button" at bounding box center [108, 224] width 6 height 6
type input "$4,213.0532"
type input "$4,213.05"
type input "3"
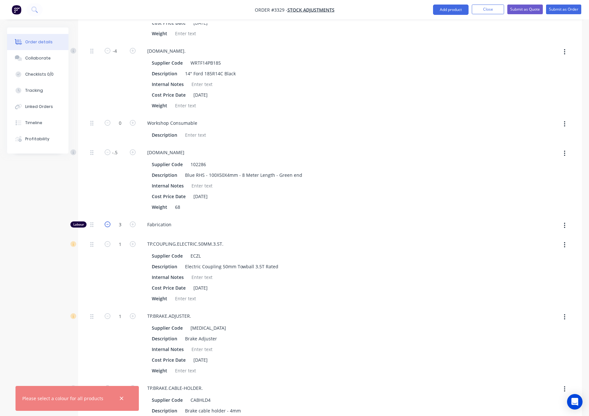
click at [109, 224] on icon "button" at bounding box center [108, 224] width 6 height 6
type input "$4,101.4403"
type input "$4,101.44"
type input "2"
click at [109, 224] on icon "button" at bounding box center [108, 224] width 6 height 6
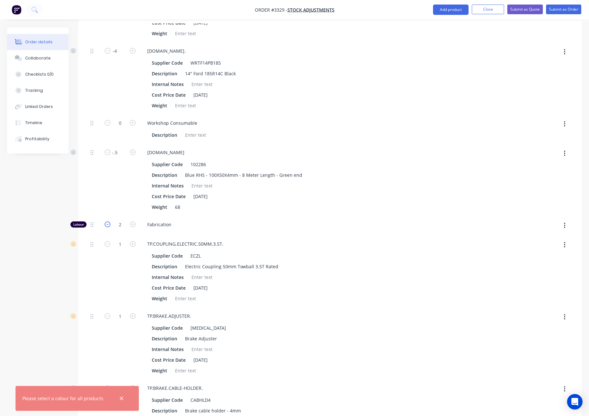
type input "$3,989.8274"
type input "$3,989.83"
type input "1"
click at [109, 224] on icon "button" at bounding box center [108, 224] width 6 height 6
type input "$3,878.2146"
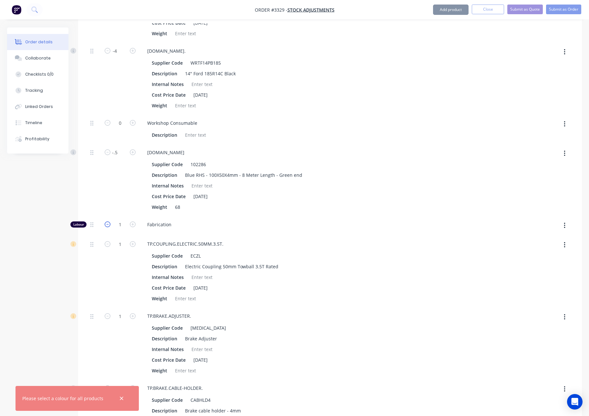
type input "$3,878.21"
type input "0"
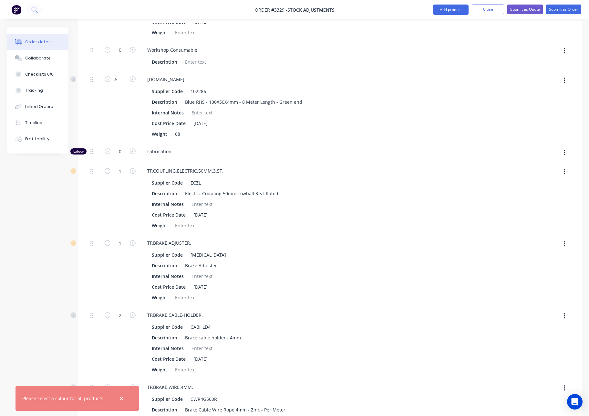
scroll to position [465, 0]
click at [108, 171] on icon "button" at bounding box center [108, 171] width 6 height 6
type input "$3,768.6919"
type input "$3,768.69"
type input "0"
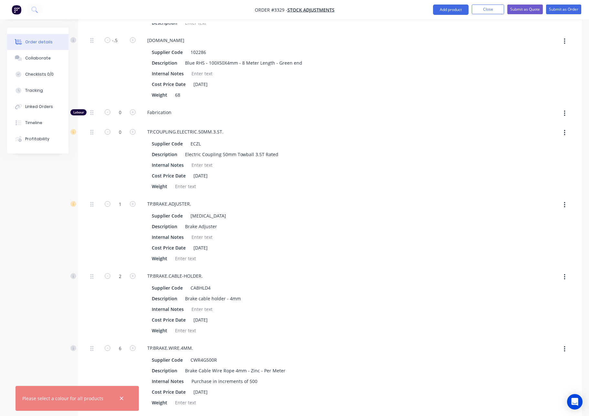
scroll to position [516, 0]
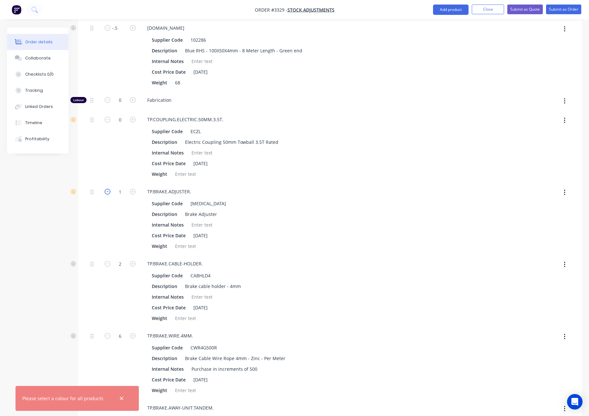
click at [108, 191] on icon "button" at bounding box center [108, 192] width 6 height 6
type input "$3,760.1687"
type input "$3,760.17"
type input "0"
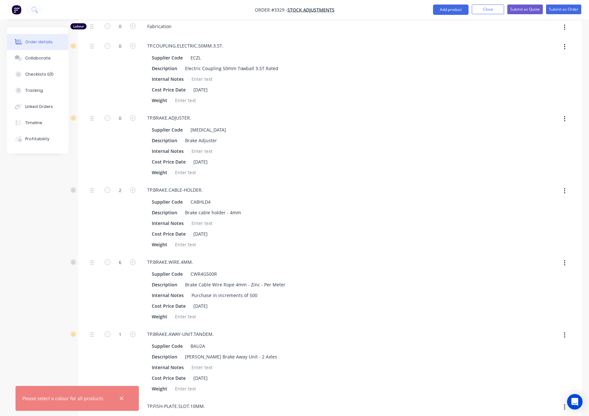
scroll to position [654, 0]
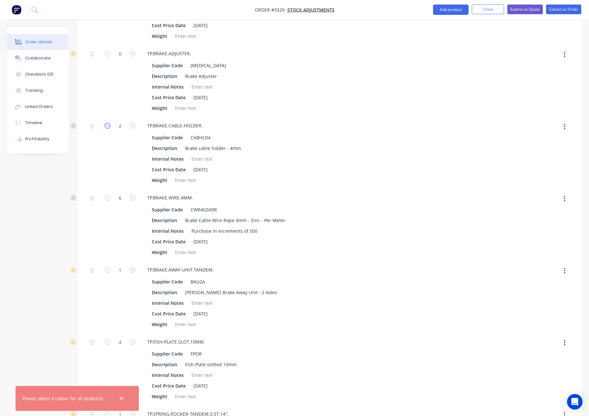
click at [106, 126] on icon "button" at bounding box center [108, 126] width 6 height 6
type input "$3,758.3221"
type input "$3,758.32"
type input "1"
click at [106, 126] on icon "button" at bounding box center [108, 126] width 6 height 6
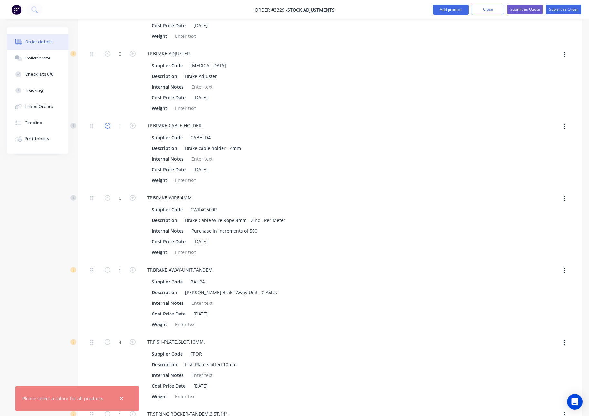
type input "$3,756.4754"
type input "$3,756.48"
type input "0"
click at [106, 198] on icon "button" at bounding box center [108, 198] width 6 height 6
type input "$3,755.1847"
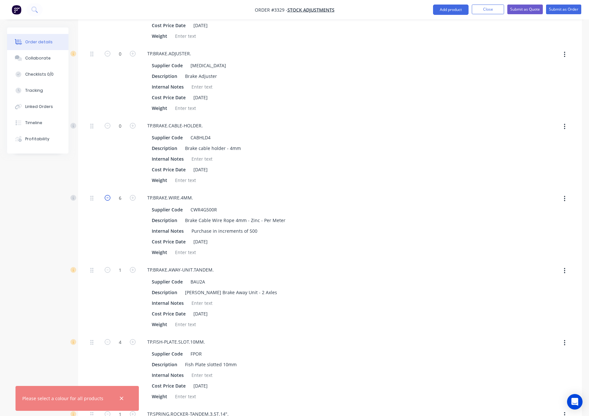
type input "$3,755.18"
type input "5"
click at [106, 198] on icon "button" at bounding box center [108, 198] width 6 height 6
type input "$3,753.8941"
type input "$3,753.89"
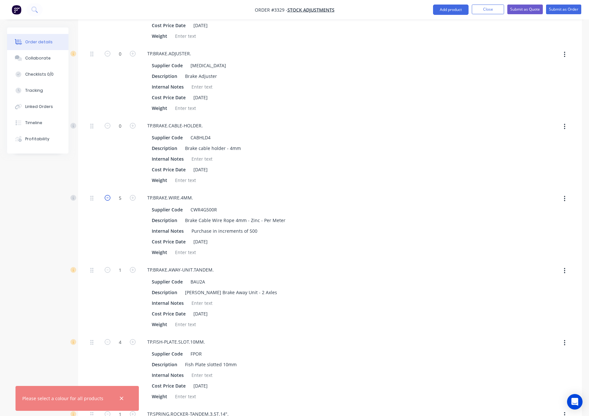
type input "4"
click at [106, 198] on icon "button" at bounding box center [108, 198] width 6 height 6
type input "$3,752.6034"
type input "$3,752.60"
type input "3"
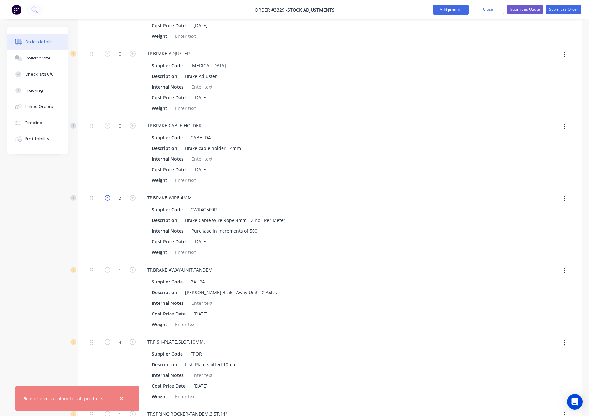
click at [106, 198] on icon "button" at bounding box center [108, 198] width 6 height 6
type input "$3,751.3128"
type input "$3,751.31"
type input "2"
click at [106, 198] on icon "button" at bounding box center [108, 198] width 6 height 6
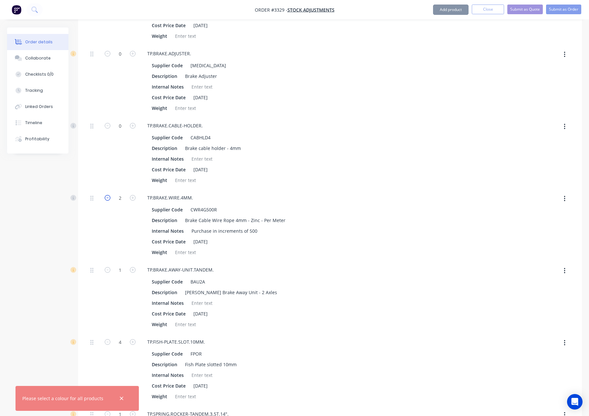
type input "$3,750.0221"
type input "$3,750.02"
type input "1"
click at [106, 198] on icon "button" at bounding box center [108, 198] width 6 height 6
type input "$3,748.7315"
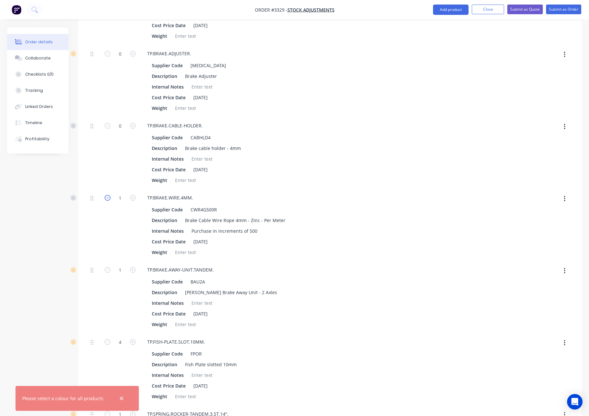
type input "$3,748.73"
type input "0"
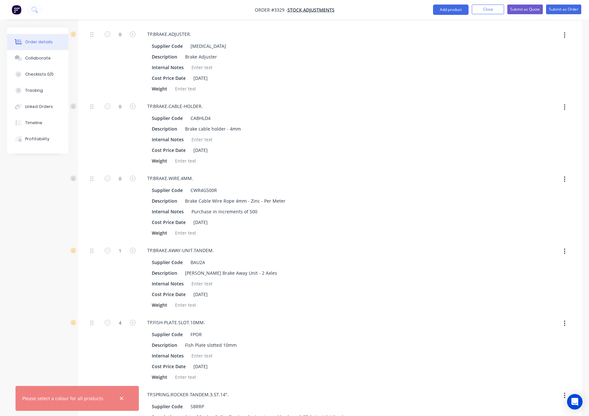
scroll to position [674, 0]
click at [109, 250] on icon "button" at bounding box center [108, 249] width 6 height 6
type input "$3,579.1814"
type input "$3,579.18"
type input "0"
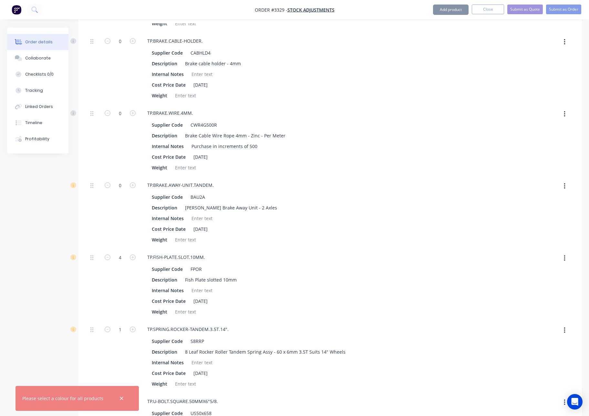
scroll to position [739, 0]
click at [106, 256] on icon "button" at bounding box center [108, 256] width 6 height 6
type input "$3,571.409"
type input "$3,571.41"
type input "3"
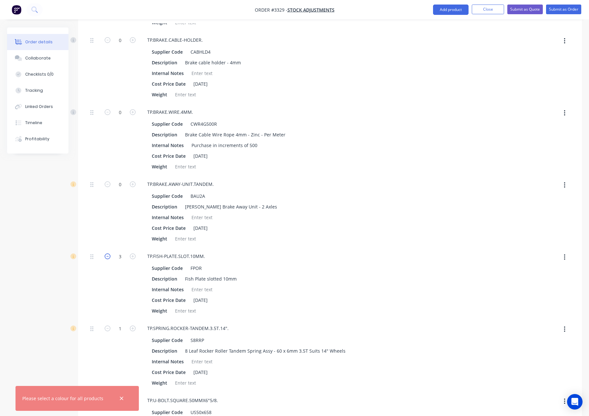
click at [106, 256] on icon "button" at bounding box center [108, 256] width 6 height 6
type input "$3,563.6367"
type input "$3,563.64"
type input "2"
click at [106, 256] on icon "button" at bounding box center [108, 256] width 6 height 6
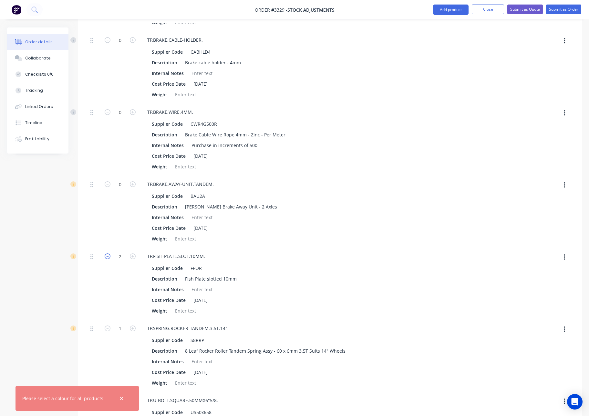
type input "$3,555.8644"
type input "$3,555.86"
type input "1"
click at [106, 256] on icon "button" at bounding box center [108, 256] width 6 height 6
type input "$3,548.0921"
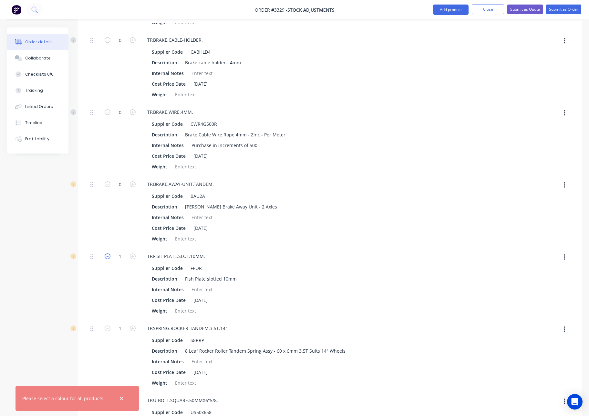
type input "$3,548.09"
click at [106, 256] on icon "button" at bounding box center [108, 256] width 6 height 6
drag, startPoint x: 124, startPoint y: 260, endPoint x: 104, endPoint y: 256, distance: 20.6
click at [105, 257] on form "0" at bounding box center [120, 256] width 34 height 10
drag, startPoint x: 124, startPoint y: 257, endPoint x: 118, endPoint y: 257, distance: 6.8
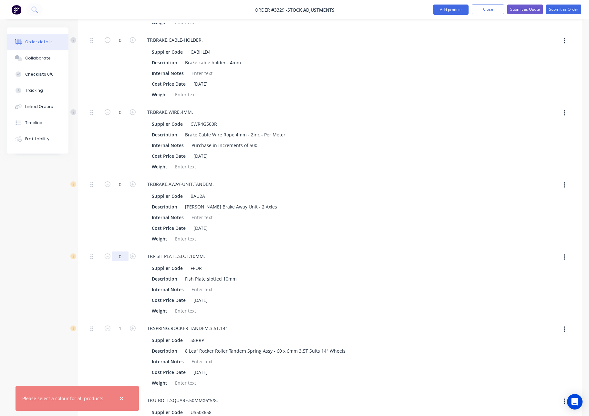
type input "-4"
click at [128, 285] on div "-4" at bounding box center [120, 283] width 39 height 72
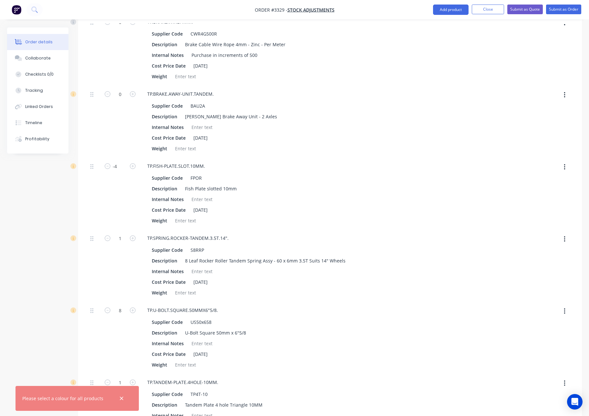
scroll to position [830, 0]
type input "-1"
click at [119, 262] on div "-1" at bounding box center [120, 265] width 39 height 72
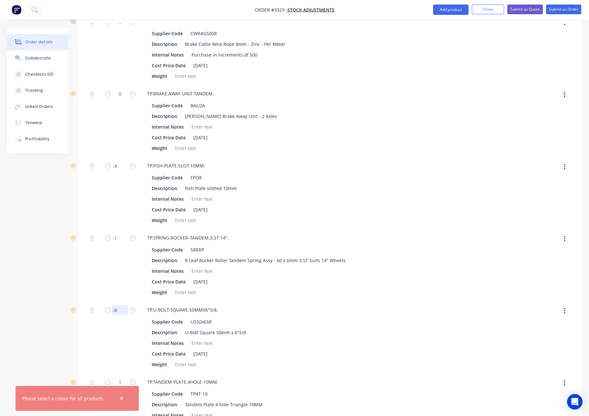
type input "-8"
click at [110, 338] on div "-8" at bounding box center [120, 337] width 39 height 72
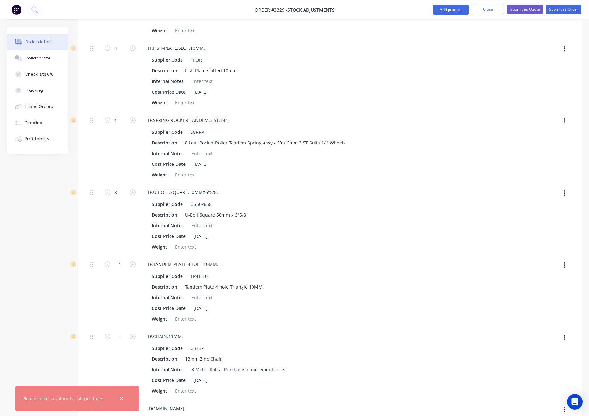
scroll to position [943, 0]
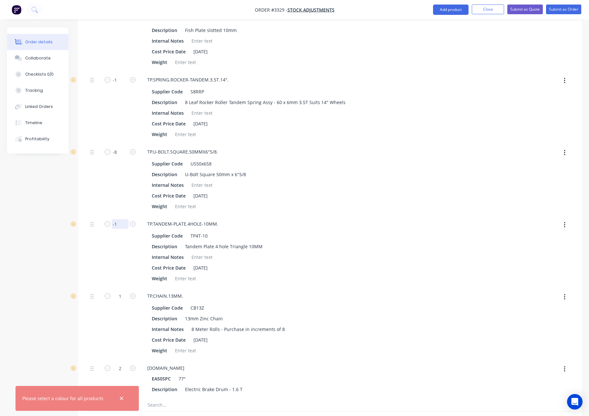
scroll to position [988, 0]
type input "-1"
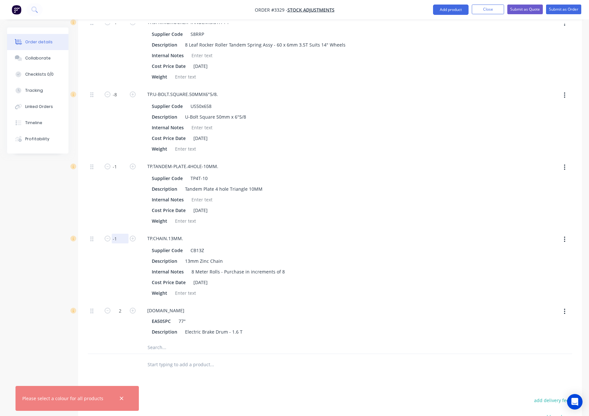
scroll to position [1045, 0]
type input "-1"
type input "-2"
click at [279, 312] on div "TP.AXLE.ELEC-BRAKED.1.6T.SO" at bounding box center [268, 310] width 253 height 9
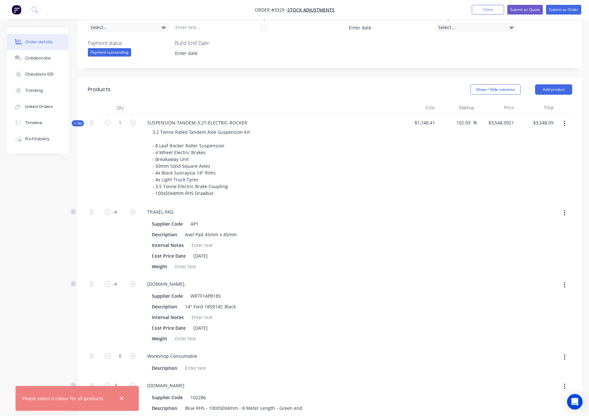
scroll to position [0, 0]
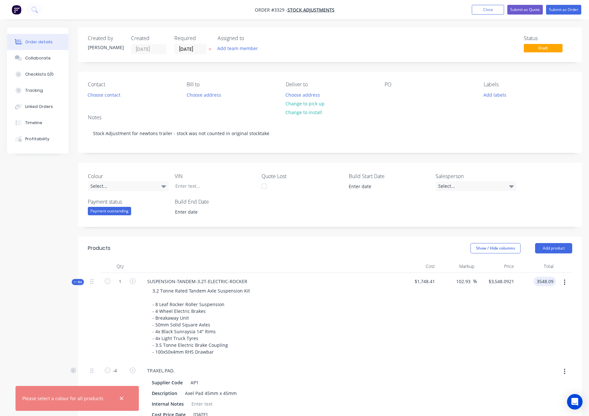
click at [538, 281] on input "3548.09" at bounding box center [546, 280] width 20 height 9
type input "0.00"
type input "-100"
type input "$0.00"
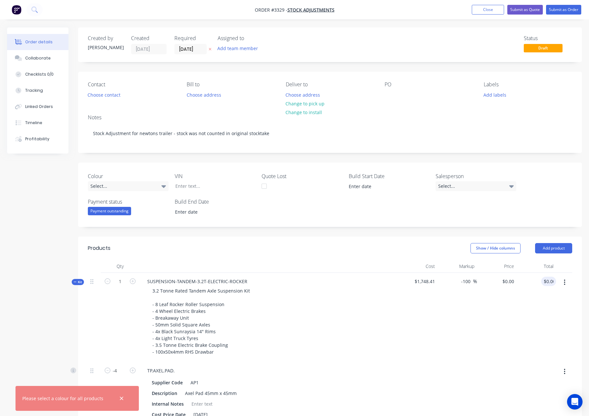
click at [313, 252] on div "Show / Hide columns Add product" at bounding box center [381, 248] width 381 height 10
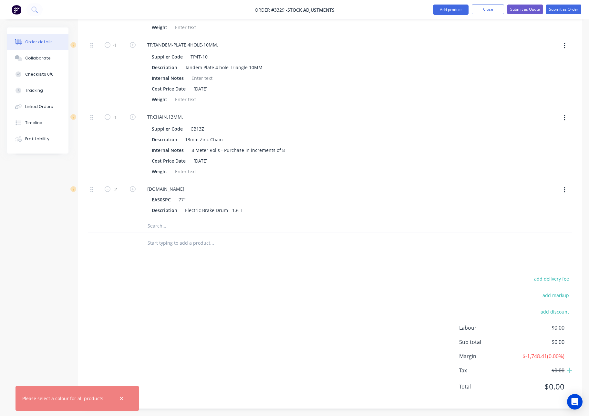
scroll to position [1169, 0]
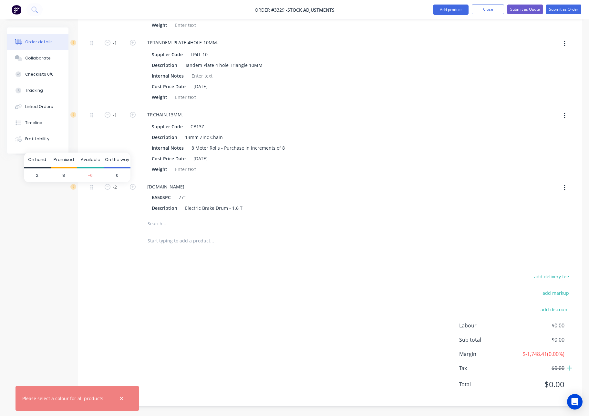
click at [64, 175] on span "8" at bounding box center [64, 175] width 27 height 14
click at [91, 175] on span "-6" at bounding box center [90, 175] width 27 height 14
click at [73, 187] on icon at bounding box center [74, 186] width 2 height 3
click at [567, 9] on button "Submit as Order" at bounding box center [563, 10] width 35 height 10
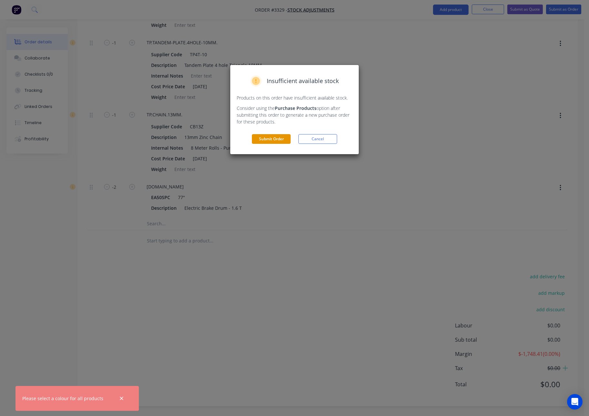
click at [282, 138] on button "Submit Order" at bounding box center [271, 139] width 39 height 10
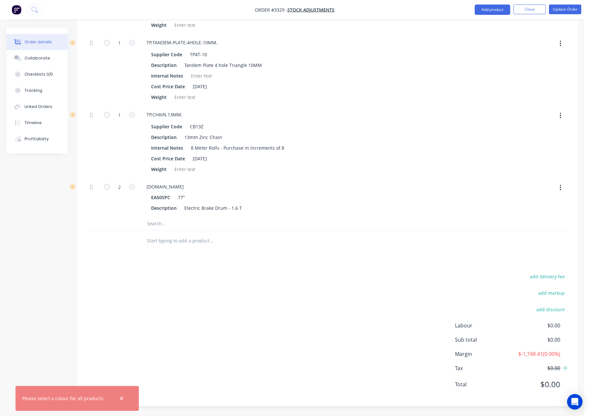
scroll to position [1042, 0]
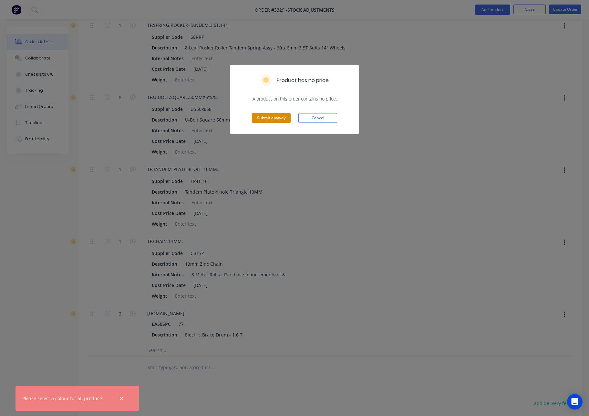
click at [281, 118] on button "Submit anyway" at bounding box center [271, 118] width 39 height 10
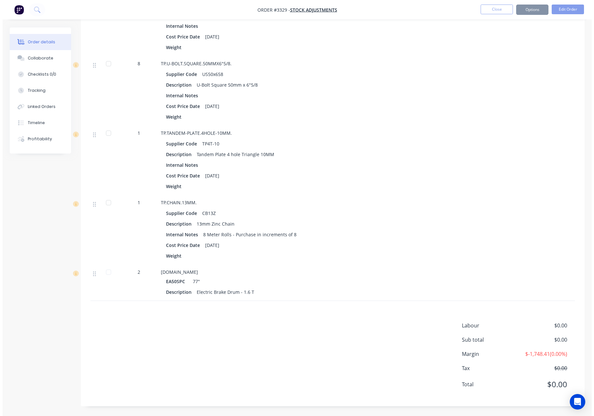
scroll to position [0, 0]
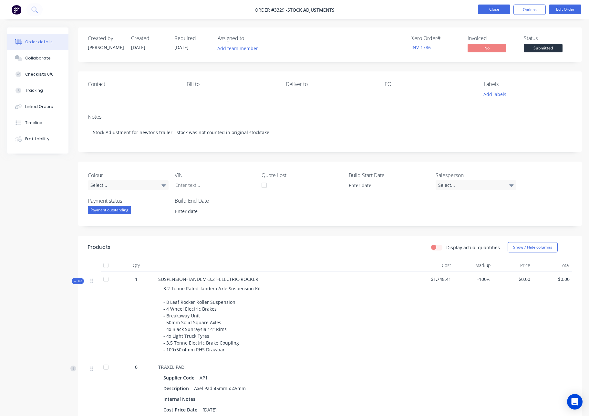
click at [496, 11] on button "Close" at bounding box center [494, 10] width 32 height 10
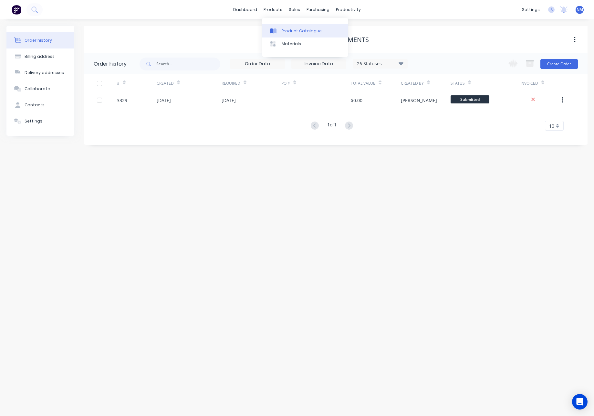
click at [301, 30] on div "Product Catalogue" at bounding box center [302, 31] width 40 height 6
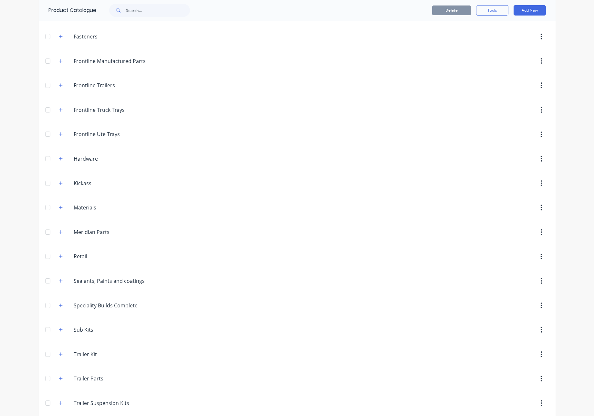
scroll to position [147, 0]
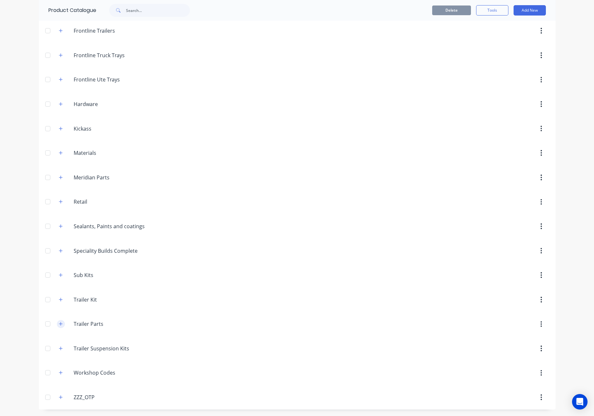
click at [59, 324] on icon "button" at bounding box center [61, 324] width 4 height 4
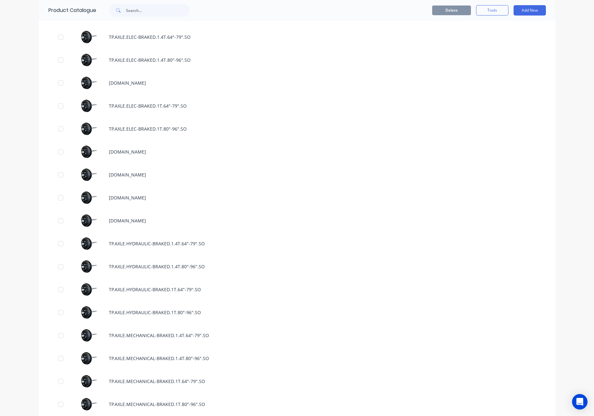
scroll to position [586, 0]
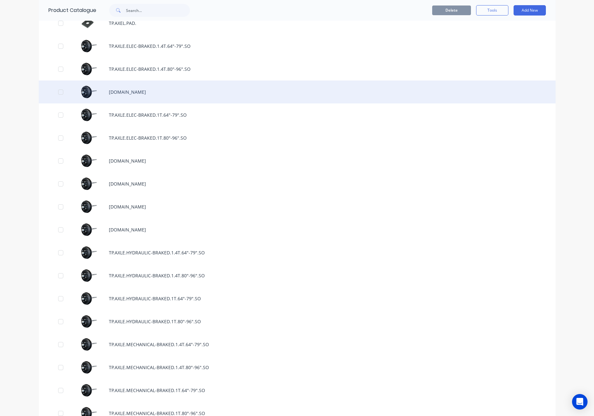
click at [166, 94] on div "[DOMAIN_NAME]" at bounding box center [297, 91] width 517 height 23
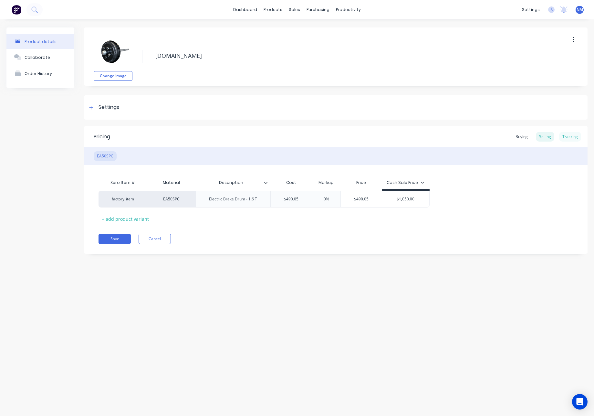
click at [569, 136] on div "Tracking" at bounding box center [570, 137] width 22 height 10
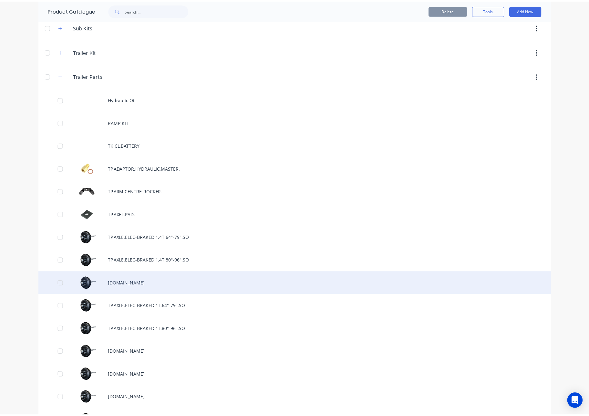
scroll to position [395, 0]
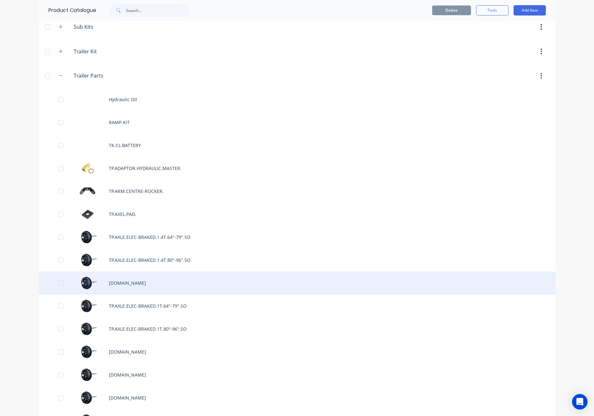
click at [173, 281] on div "[DOMAIN_NAME]" at bounding box center [297, 282] width 517 height 23
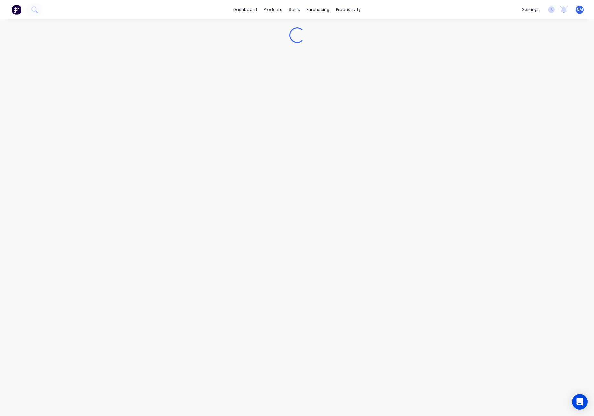
type textarea "x"
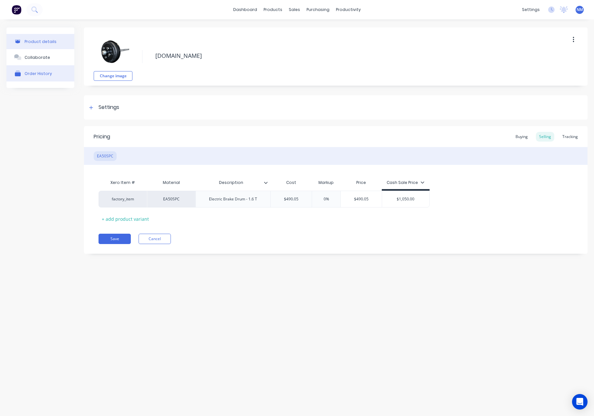
click at [41, 71] on div "Order History" at bounding box center [38, 73] width 27 height 5
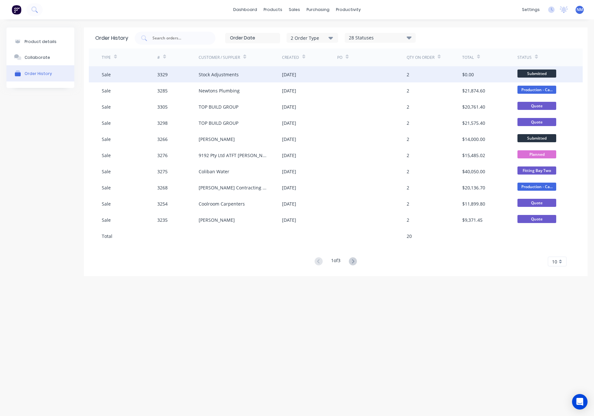
click at [248, 76] on div "Stock Adjustments" at bounding box center [240, 74] width 83 height 16
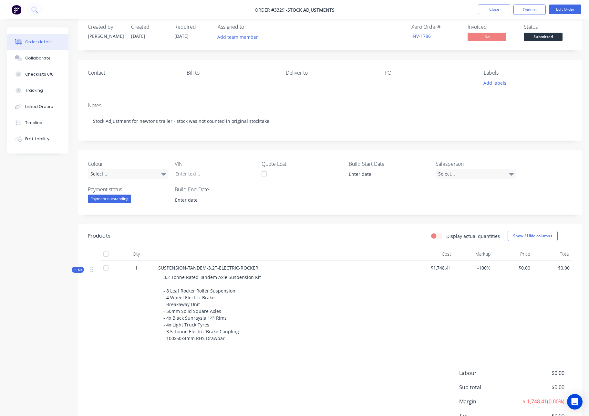
scroll to position [59, 0]
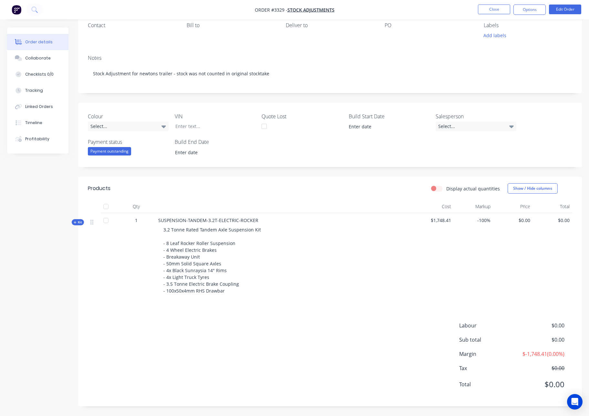
click at [75, 220] on span "Kit" at bounding box center [78, 222] width 8 height 5
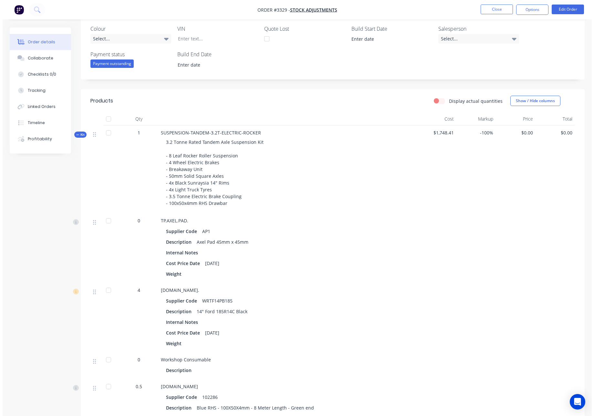
scroll to position [0, 0]
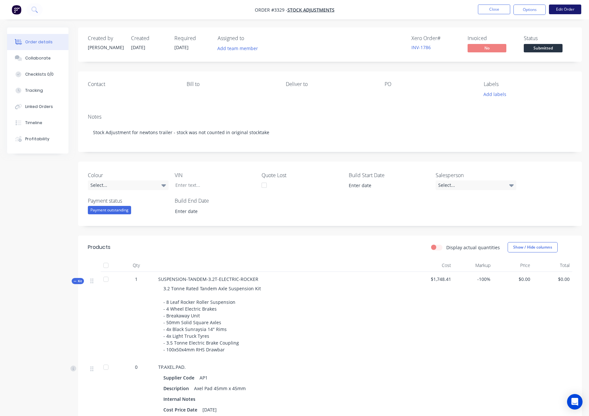
click at [568, 9] on button "Edit Order" at bounding box center [565, 10] width 32 height 10
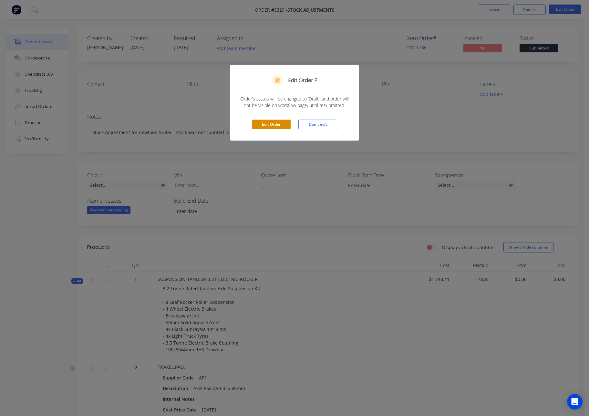
click at [280, 124] on button "Edit Order" at bounding box center [271, 124] width 39 height 10
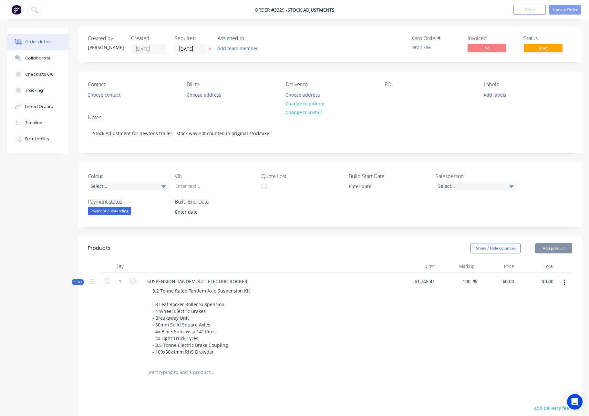
click at [564, 284] on icon "button" at bounding box center [564, 282] width 1 height 6
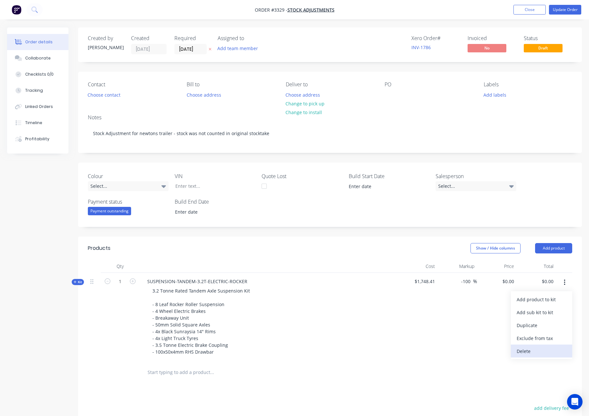
click at [533, 351] on div "Delete" at bounding box center [542, 350] width 50 height 9
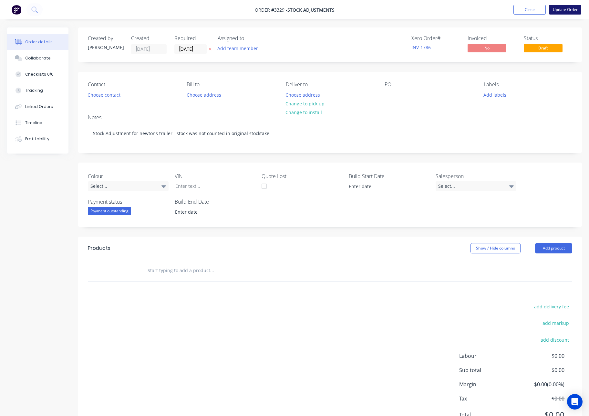
click at [562, 10] on button "Update Order" at bounding box center [565, 10] width 32 height 10
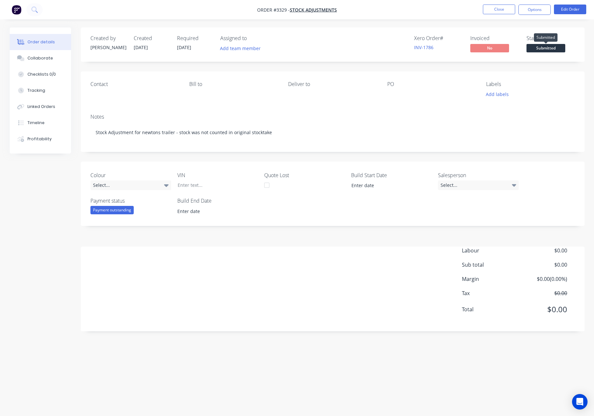
click at [544, 47] on span "Submitted" at bounding box center [545, 48] width 39 height 8
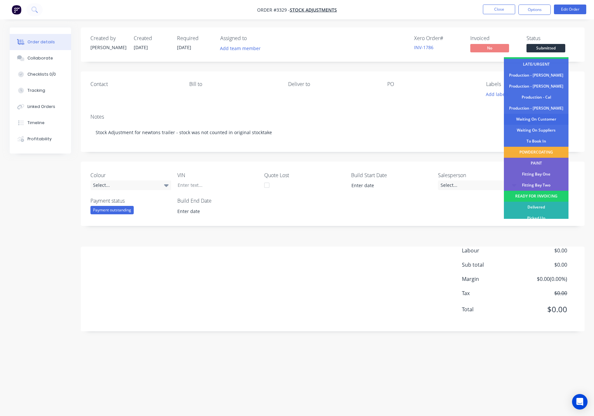
scroll to position [58, 0]
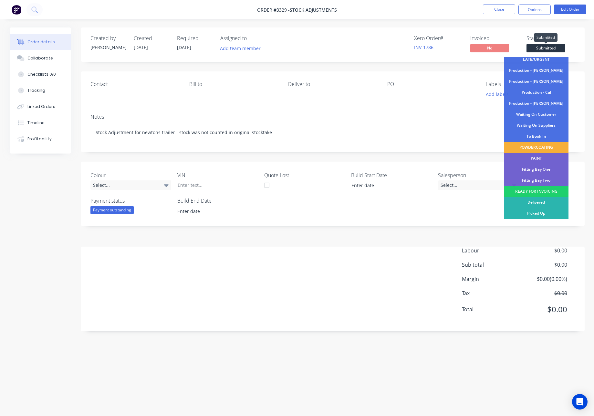
click at [550, 47] on span "Submitted" at bounding box center [545, 48] width 39 height 8
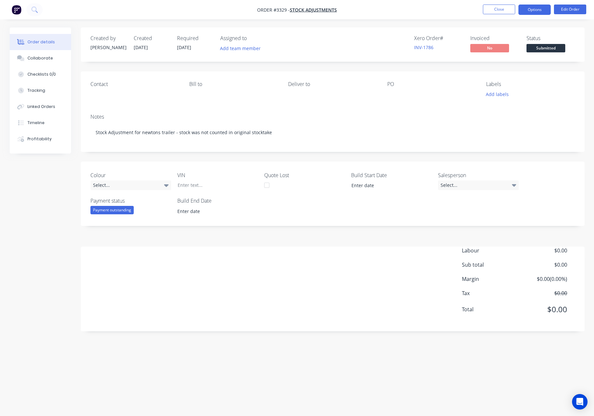
click at [538, 12] on button "Options" at bounding box center [534, 10] width 32 height 10
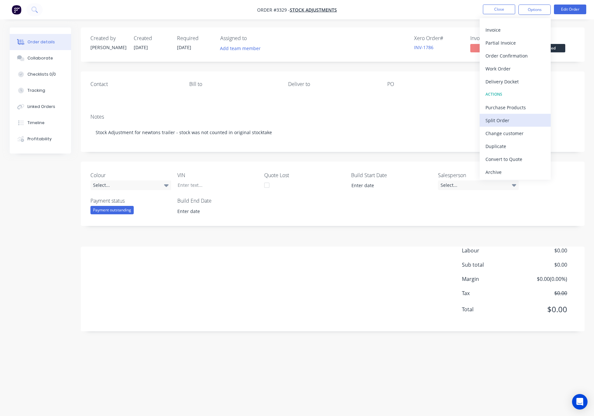
scroll to position [10, 0]
click at [512, 171] on div "Archive" at bounding box center [514, 171] width 59 height 9
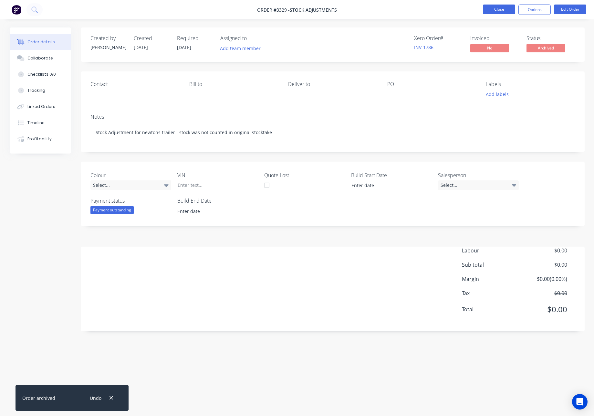
click at [501, 6] on button "Close" at bounding box center [499, 10] width 32 height 10
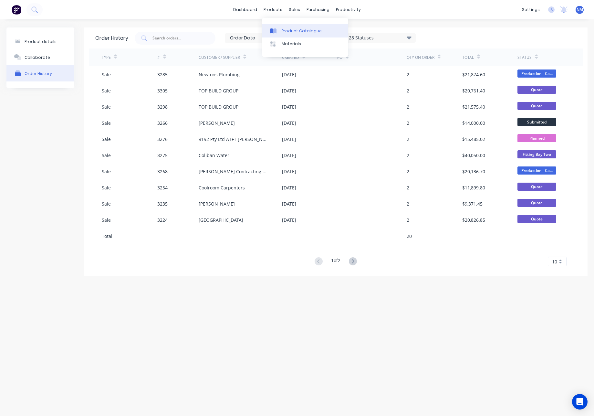
click at [287, 33] on div "Product Catalogue" at bounding box center [302, 31] width 40 height 6
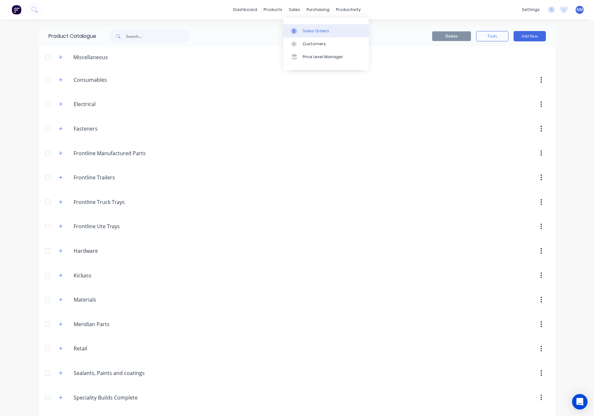
click at [311, 32] on div "Sales Orders" at bounding box center [316, 31] width 26 height 6
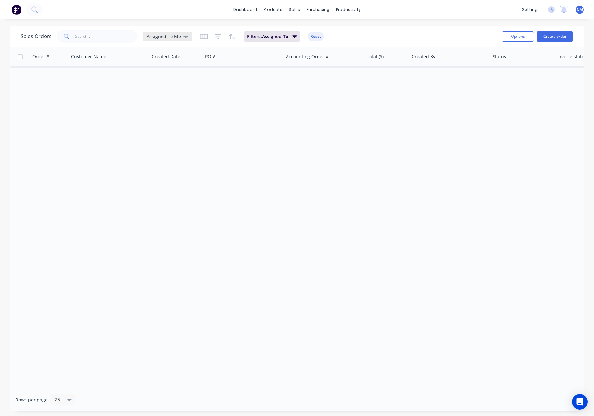
click at [178, 37] on span "Assigned To Me" at bounding box center [164, 36] width 34 height 7
click at [160, 92] on button "None" at bounding box center [182, 91] width 74 height 7
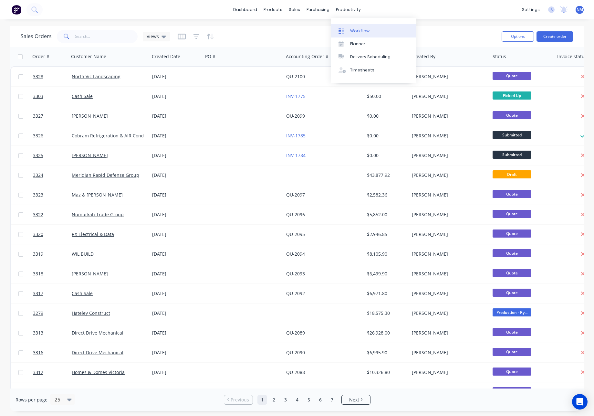
click at [359, 27] on link "Workflow" at bounding box center [374, 30] width 86 height 13
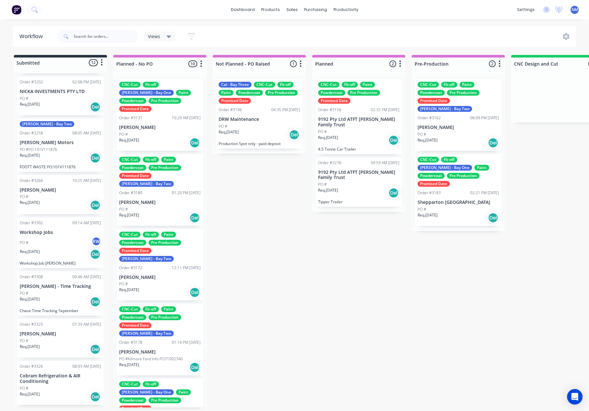
scroll to position [1, 0]
click at [318, 32] on div "Sales Orders" at bounding box center [316, 32] width 26 height 6
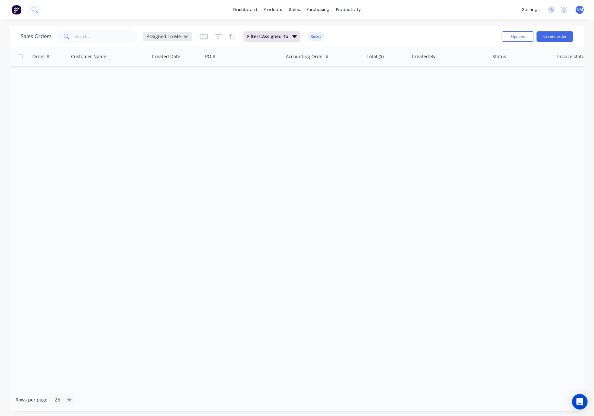
click at [172, 37] on span "Assigned To Me" at bounding box center [164, 36] width 34 height 7
click at [161, 91] on button "None" at bounding box center [182, 91] width 74 height 7
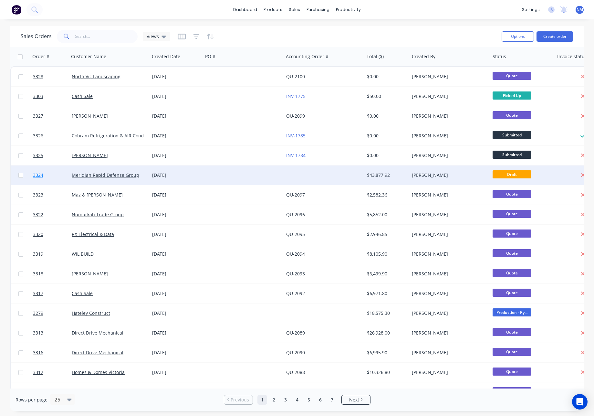
click at [38, 174] on span "3324" at bounding box center [38, 175] width 10 height 6
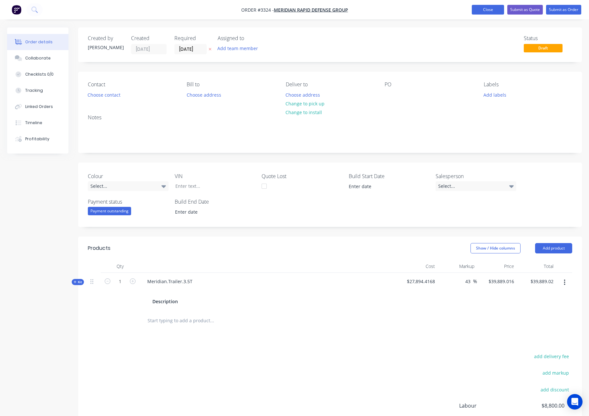
click at [483, 13] on button "Close" at bounding box center [488, 10] width 32 height 10
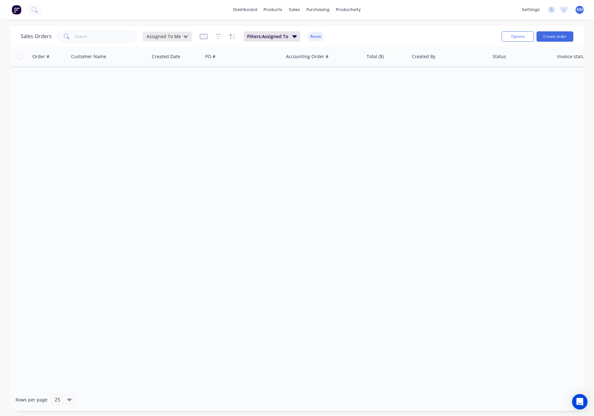
click at [170, 38] on span "Assigned To Me" at bounding box center [164, 36] width 34 height 7
click at [158, 93] on button "None" at bounding box center [182, 91] width 74 height 7
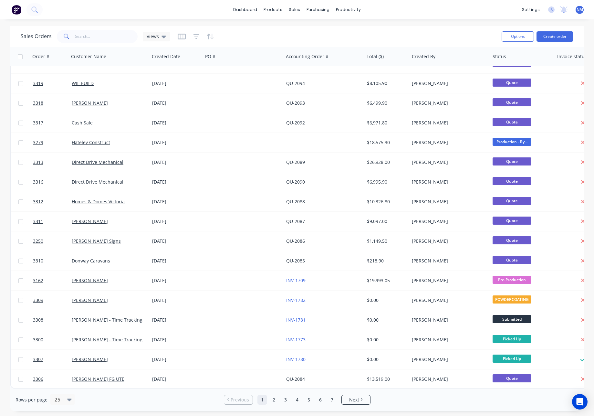
scroll to position [174, 0]
click at [276, 400] on link "2" at bounding box center [274, 400] width 10 height 10
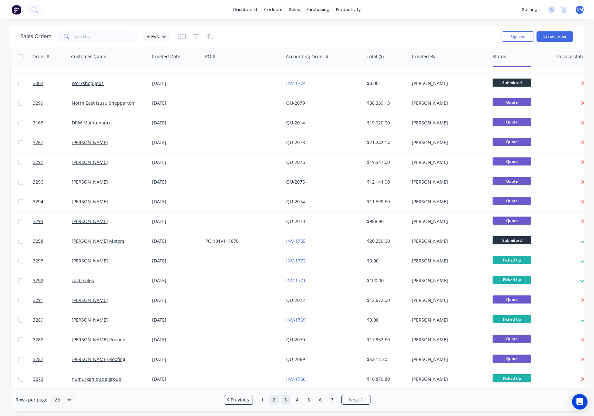
click at [285, 401] on link "3" at bounding box center [286, 400] width 10 height 10
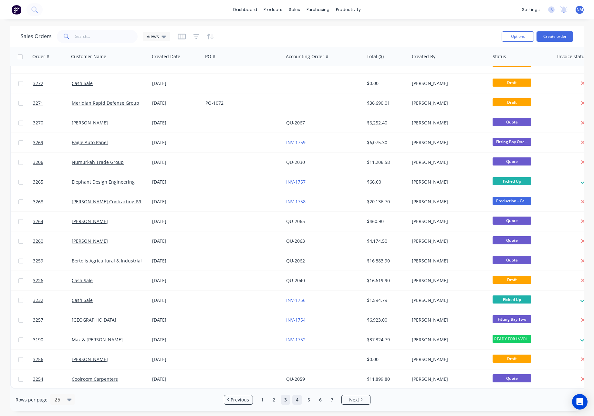
click at [296, 401] on link "4" at bounding box center [297, 400] width 10 height 10
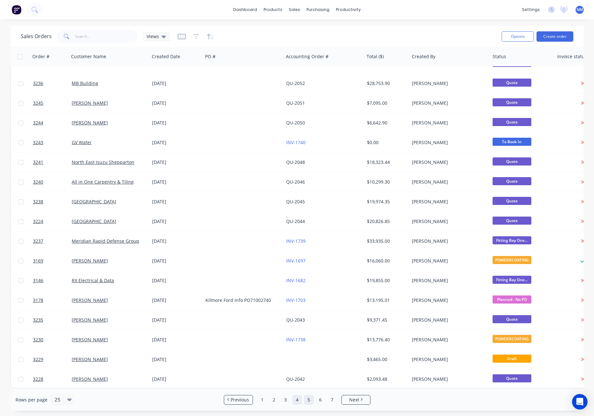
click at [307, 401] on link "5" at bounding box center [309, 400] width 10 height 10
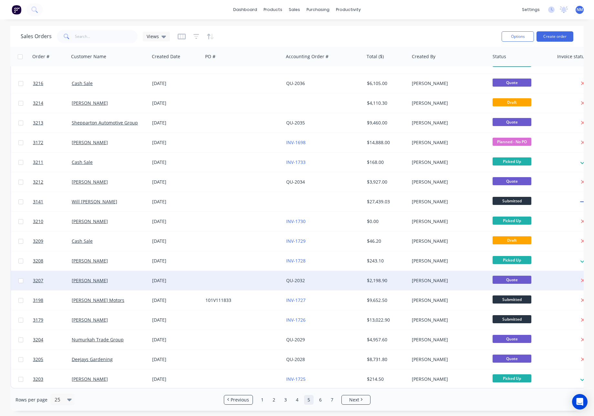
scroll to position [0, 0]
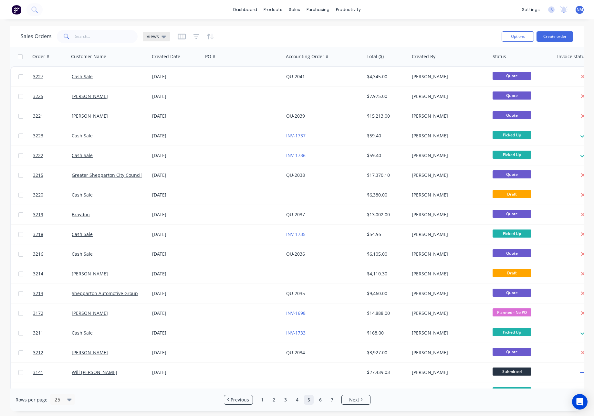
click at [154, 38] on span "Views" at bounding box center [153, 36] width 12 height 7
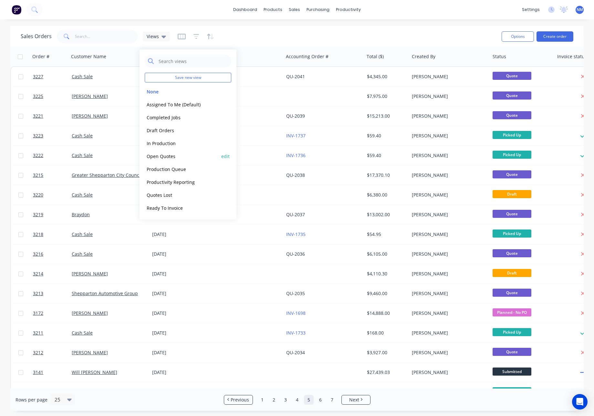
click at [176, 157] on button "Open Quotes" at bounding box center [182, 155] width 74 height 7
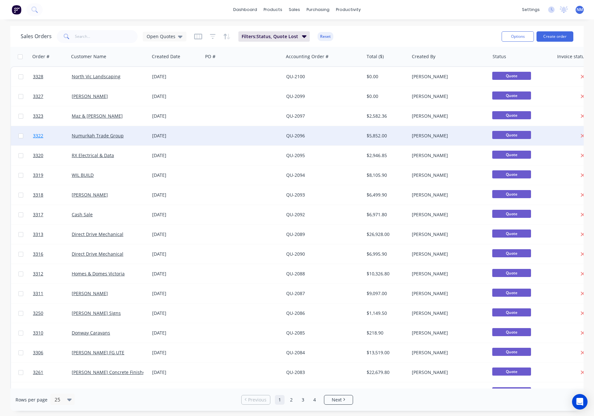
click at [40, 137] on span "3322" at bounding box center [38, 135] width 10 height 6
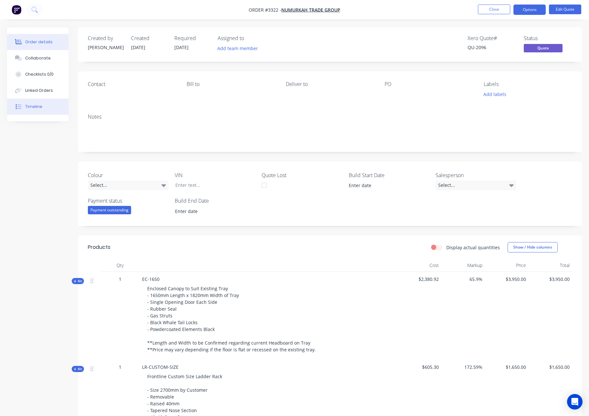
click at [47, 107] on button "Timeline" at bounding box center [37, 107] width 61 height 16
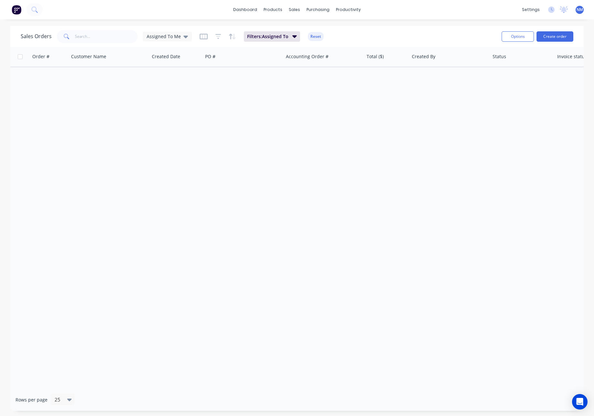
click at [178, 42] on div "Sales Orders Assigned To Me" at bounding box center [106, 36] width 171 height 13
drag, startPoint x: 176, startPoint y: 38, endPoint x: 170, endPoint y: 43, distance: 8.0
click at [176, 38] on span "Assigned To Me" at bounding box center [164, 36] width 34 height 7
click at [159, 93] on button "None" at bounding box center [182, 91] width 74 height 7
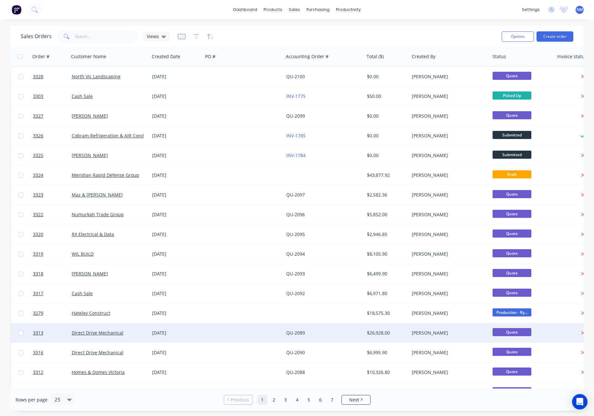
scroll to position [174, 0]
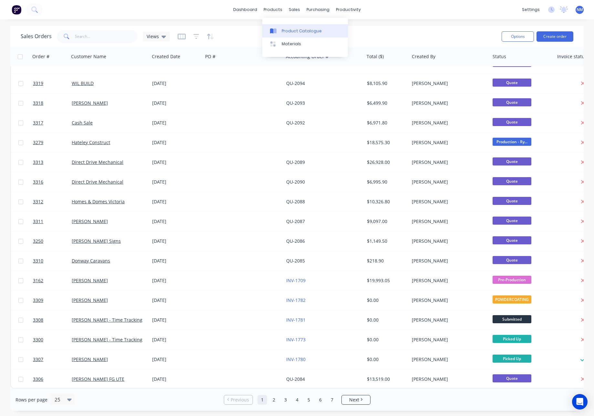
click at [291, 31] on div "Product Catalogue" at bounding box center [302, 31] width 40 height 6
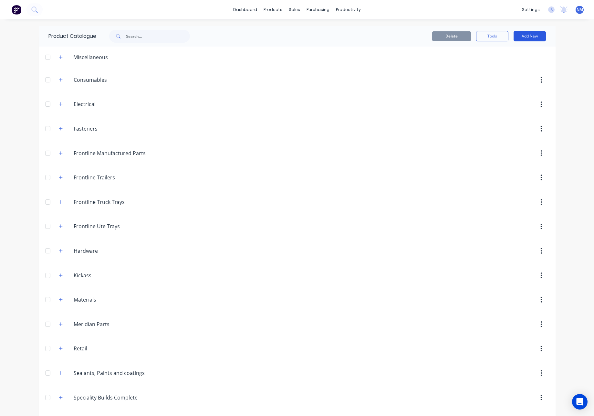
click at [534, 38] on button "Add New" at bounding box center [530, 36] width 32 height 10
click at [509, 68] on div "Product" at bounding box center [515, 65] width 50 height 9
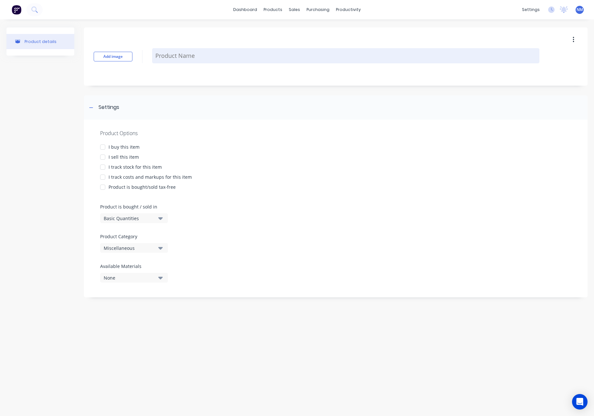
click at [195, 58] on textarea at bounding box center [345, 55] width 387 height 15
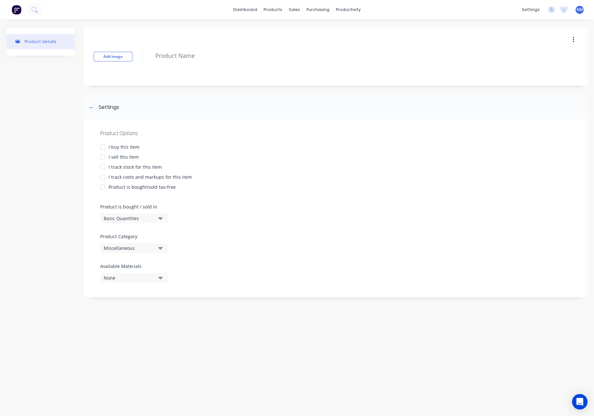
type textarea "x"
type textarea "H"
type textarea "x"
type textarea "H."
type textarea "x"
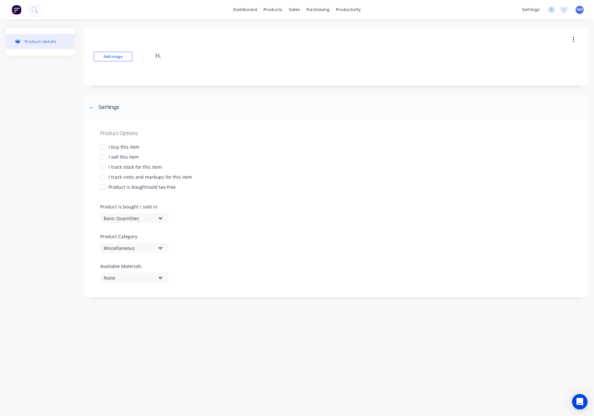
type textarea "H.D"
type textarea "x"
type textarea "[DOMAIN_NAME]"
type textarea "x"
type textarea "H.DOO"
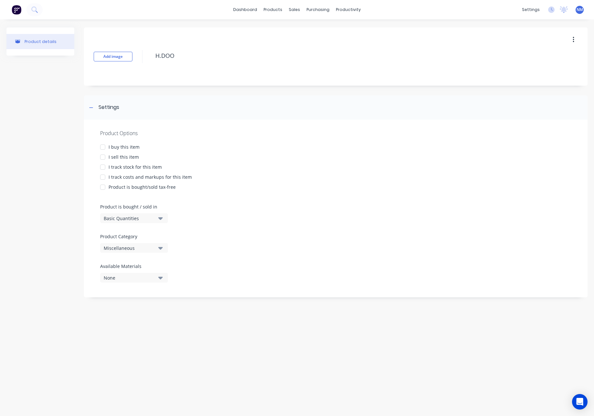
type textarea "x"
type textarea "H.DOOR"
type textarea "x"
type textarea "H.DOORS"
type textarea "x"
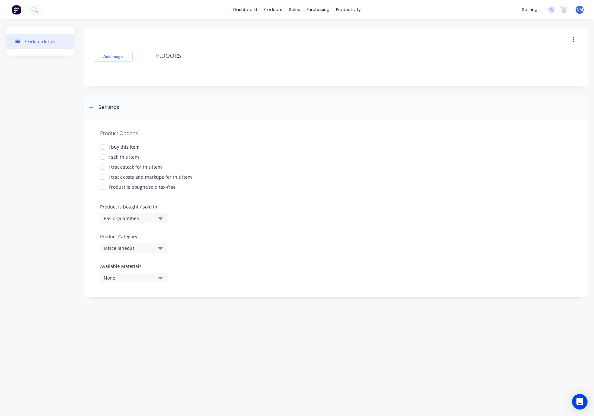
type textarea "H.DOORSE"
type textarea "x"
type textarea "H.DOORSEA"
type textarea "x"
type textarea "H.DOORSEAL"
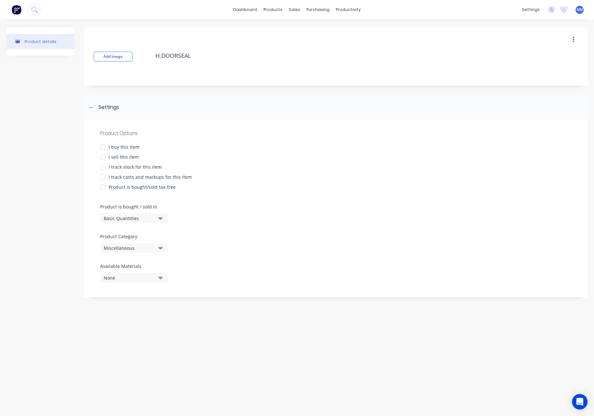
type textarea "x"
type textarea "H.DOORSEAL."
type textarea "x"
type textarea "H.DOORSEAL.T"
type textarea "x"
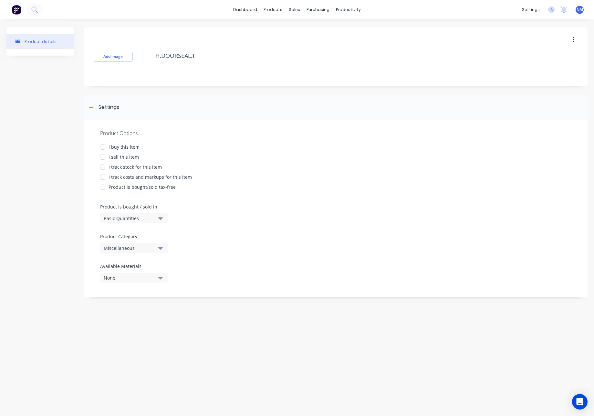
type textarea "[DOMAIN_NAME]"
type textarea "x"
type textarea "H.DOORSEAL.TRU"
type textarea "x"
type textarea "H.DOORSEAL.TRUC"
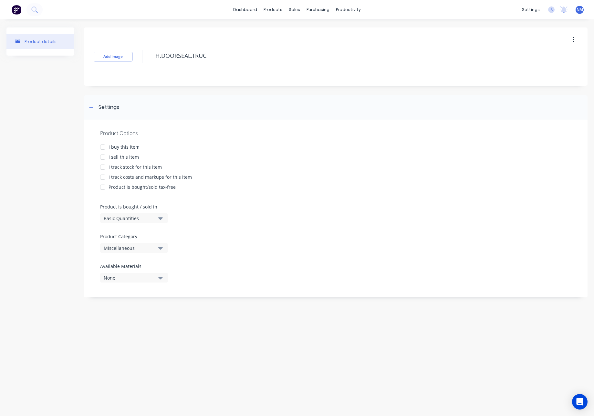
type textarea "x"
type textarea "H.DOORSEAL.TRUCK"
click at [102, 150] on div at bounding box center [102, 146] width 13 height 13
click at [102, 156] on div at bounding box center [102, 157] width 13 height 13
click at [103, 168] on div at bounding box center [102, 167] width 13 height 13
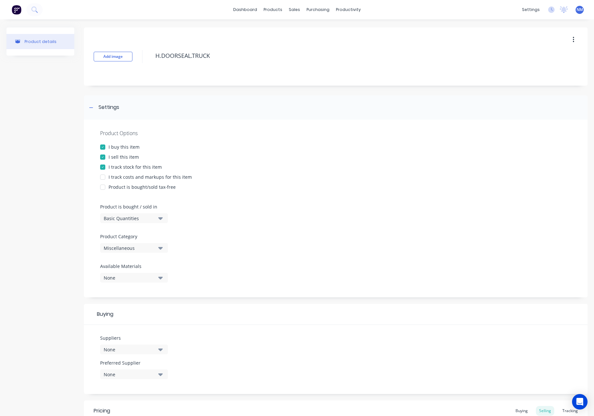
click at [103, 177] on div at bounding box center [102, 177] width 13 height 13
type textarea "x"
type textarea "H.DOORSEAL.TRUCK"
type textarea "x"
type textarea "H.DOORSEAL.TRUCK"
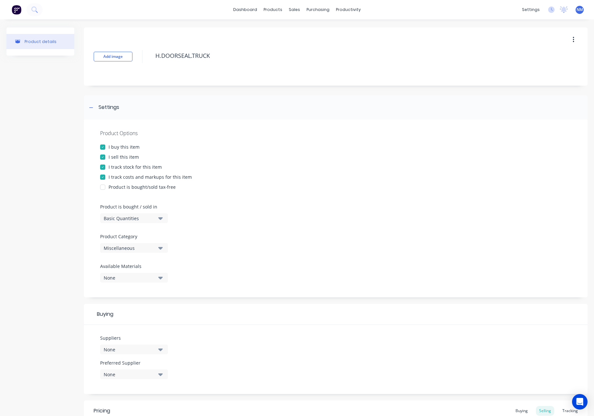
click at [155, 217] on button "Basic Quantities" at bounding box center [134, 218] width 68 height 10
click at [157, 217] on button "Basic Quantities" at bounding box center [134, 218] width 68 height 10
click at [145, 249] on div "Miscellaneous" at bounding box center [130, 247] width 52 height 7
click at [134, 305] on div "Hardware" at bounding box center [148, 305] width 97 height 13
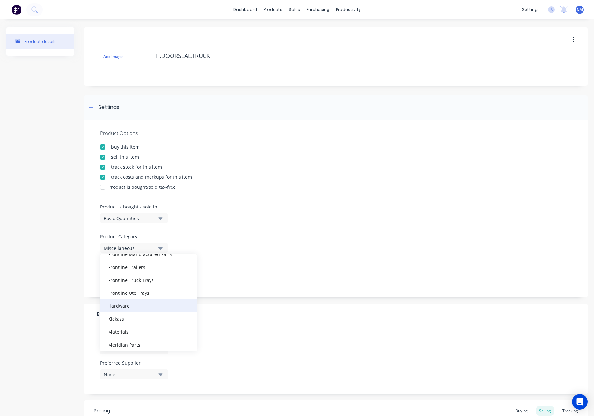
type textarea "x"
click at [270, 261] on div at bounding box center [335, 260] width 471 height 5
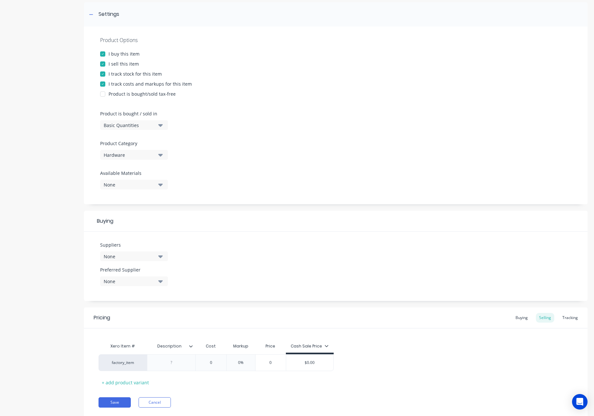
scroll to position [112, 0]
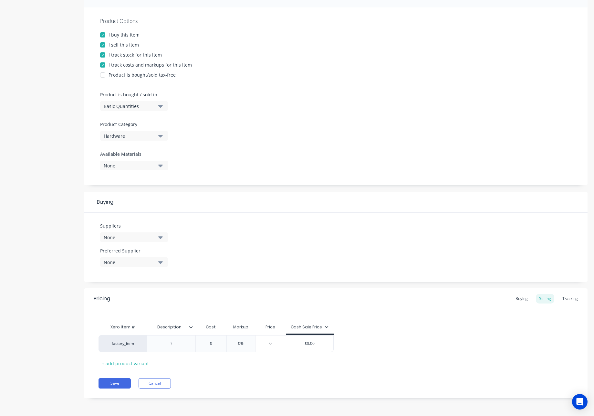
click at [160, 238] on icon "button" at bounding box center [160, 237] width 5 height 3
click at [146, 260] on input "text" at bounding box center [153, 256] width 68 height 13
type input "i"
type input "rubber"
click at [156, 274] on div "Industrial Rubber Supplies" at bounding box center [152, 272] width 65 height 7
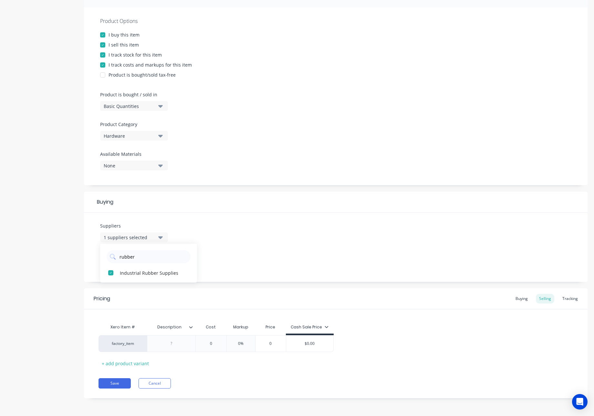
click at [280, 270] on div "Suppliers 1 suppliers selected rubber Industrial Rubber Supplies Preferred Supp…" at bounding box center [336, 247] width 504 height 69
click at [191, 327] on icon at bounding box center [191, 327] width 4 height 2
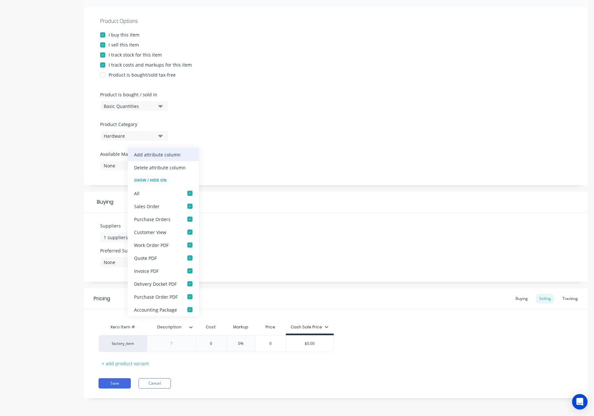
click at [177, 155] on div "Add attribute column" at bounding box center [157, 154] width 47 height 7
type textarea "x"
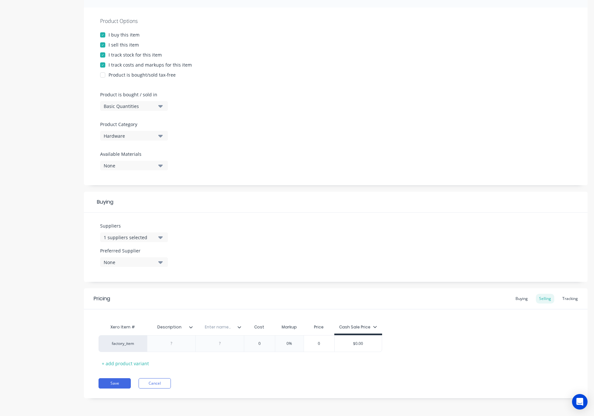
click at [182, 327] on input "Description" at bounding box center [169, 327] width 45 height 6
drag, startPoint x: 182, startPoint y: 327, endPoint x: 144, endPoint y: 327, distance: 38.4
click at [144, 327] on div "Xero Item # Description Description Enter name... Cost Markup Price Cash Sale P…" at bounding box center [241, 327] width 284 height 15
type input "Supplier Code"
type textarea "x"
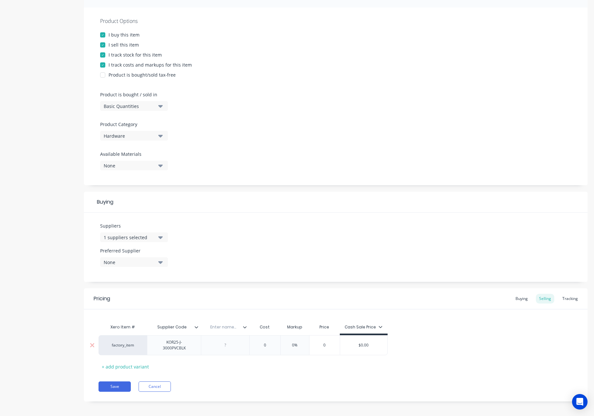
click at [223, 347] on div at bounding box center [225, 345] width 32 height 8
type textarea "x"
click at [225, 325] on input "text" at bounding box center [223, 327] width 45 height 6
type input "Description"
type textarea "x"
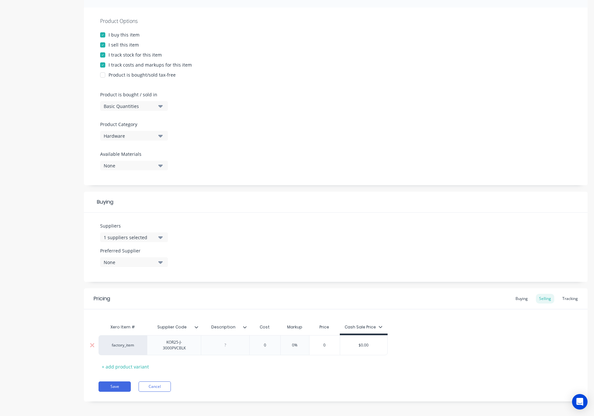
click at [227, 346] on div at bounding box center [225, 345] width 32 height 8
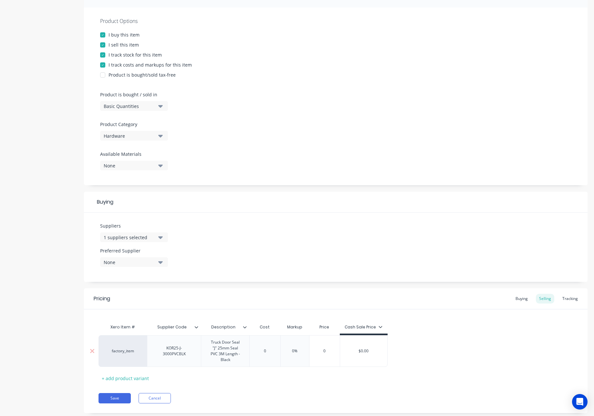
type textarea "x"
type input "0"
click at [265, 350] on div "factory_item KOR25-J-3000PVCBLK Truck Door Seal "J" 25mm Seal PVC 3M Length - B…" at bounding box center [243, 351] width 289 height 32
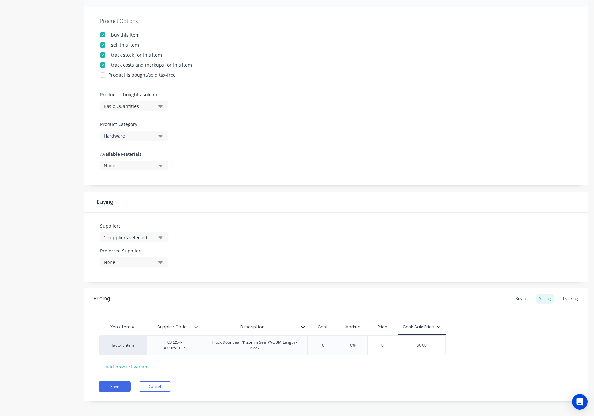
type textarea "x"
type input "02"
type textarea "x"
type input "022.0"
type textarea "x"
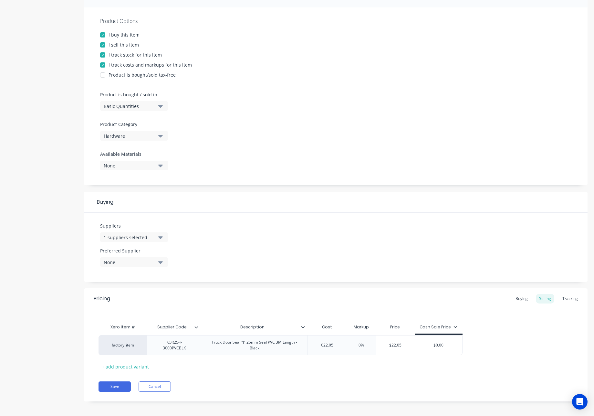
drag, startPoint x: 337, startPoint y: 348, endPoint x: 271, endPoint y: 340, distance: 66.3
click at [275, 340] on div "factory_item KOR25-J-3000PVCBLK Truck Door Seal "J" 25mm Seal PVC 3M Length - B…" at bounding box center [336, 345] width 474 height 20
type input "022.05"
type input "$0.00"
click at [439, 346] on input "$0.00" at bounding box center [438, 345] width 47 height 6
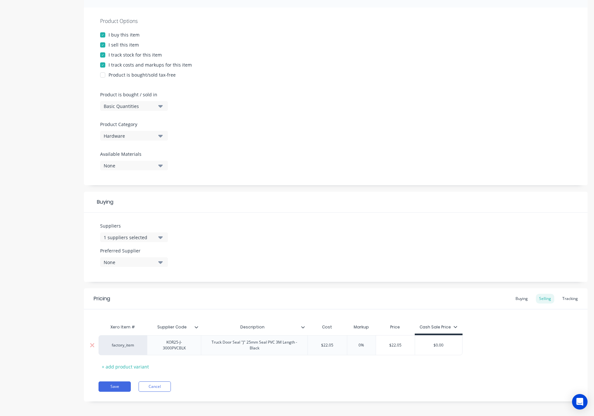
drag, startPoint x: 449, startPoint y: 344, endPoint x: 410, endPoint y: 343, distance: 38.5
click at [415, 343] on input "$0.00" at bounding box center [438, 345] width 47 height 6
type textarea "x"
type input "4"
type textarea "x"
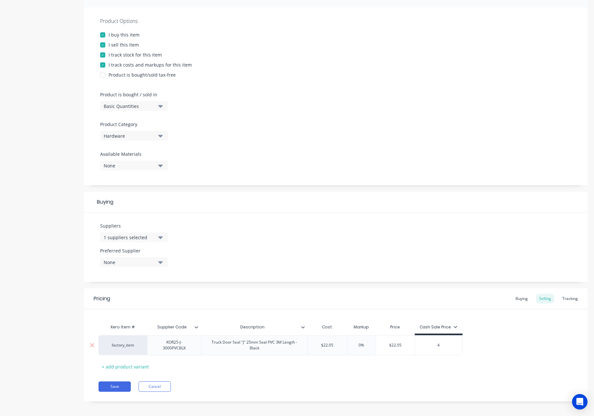
type input "49"
type textarea "x"
type input "49."
type textarea "x"
type input "49.0"
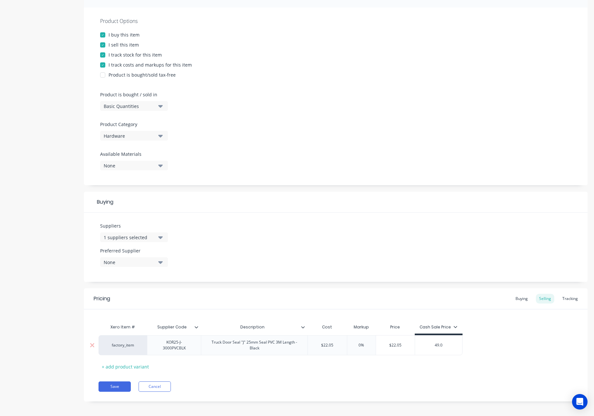
type textarea "x"
type input "49.00"
click at [523, 298] on div "Buying" at bounding box center [521, 299] width 19 height 10
type input "$0.00"
click at [355, 346] on input "$0.00" at bounding box center [343, 343] width 70 height 6
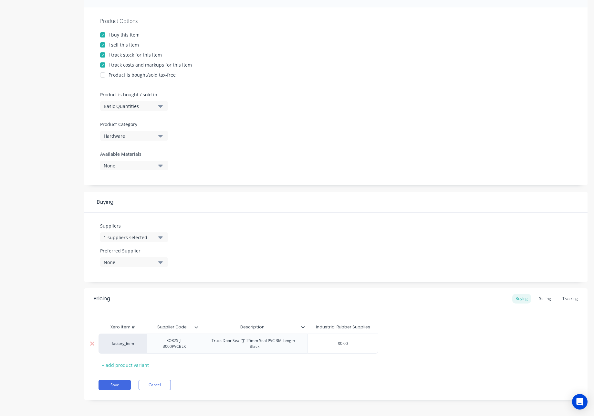
drag, startPoint x: 354, startPoint y: 346, endPoint x: 332, endPoint y: 346, distance: 21.6
click at [332, 346] on input "$0.00" at bounding box center [343, 343] width 70 height 6
type textarea "x"
type input "2"
type textarea "x"
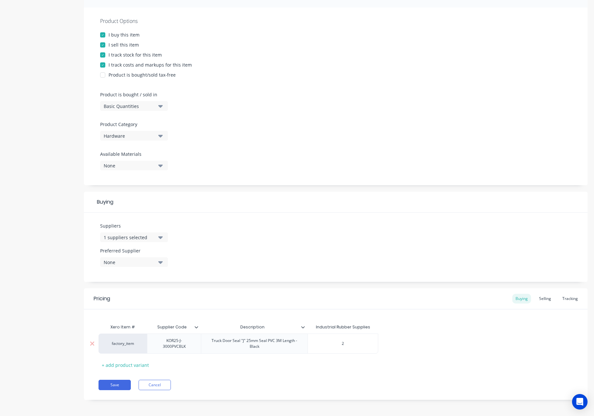
type input "22"
type textarea "x"
type input "22."
type textarea "x"
type input "22.05"
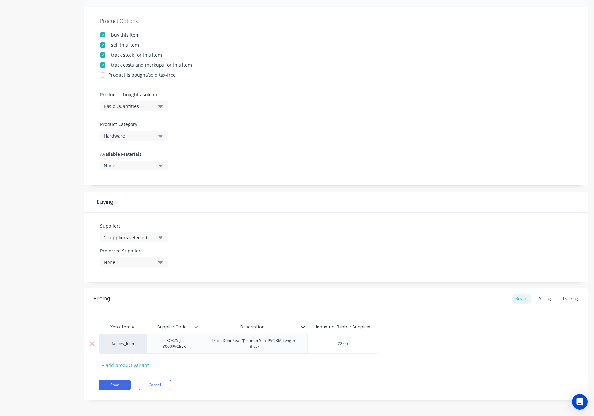
type textarea "x"
type input "22.05"
click at [540, 298] on div "Selling" at bounding box center [545, 297] width 18 height 10
click at [111, 381] on button "Save" at bounding box center [115, 385] width 32 height 10
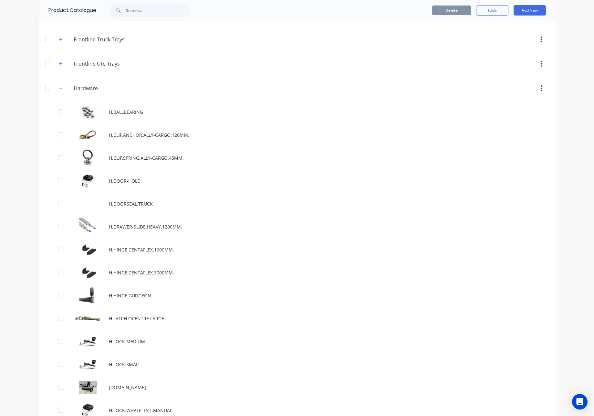
scroll to position [162, 0]
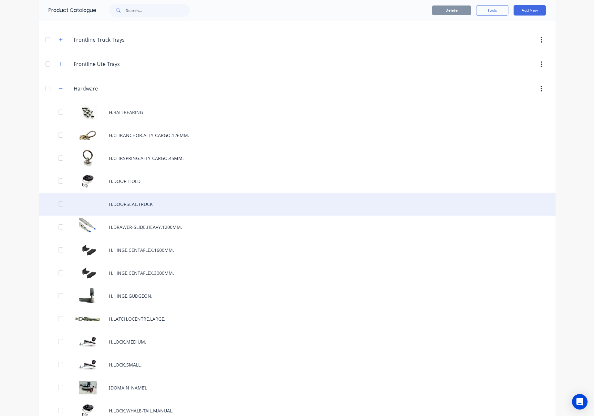
click at [148, 205] on div "H.DOORSEAL.TRUCK" at bounding box center [297, 203] width 517 height 23
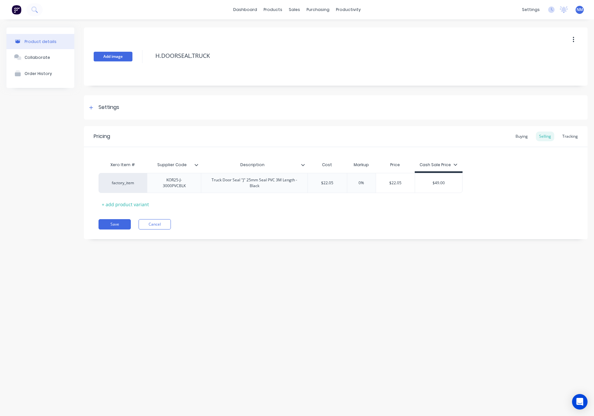
click at [109, 57] on button "Add image" at bounding box center [113, 57] width 39 height 10
click at [115, 224] on button "Save" at bounding box center [115, 224] width 32 height 10
type textarea "x"
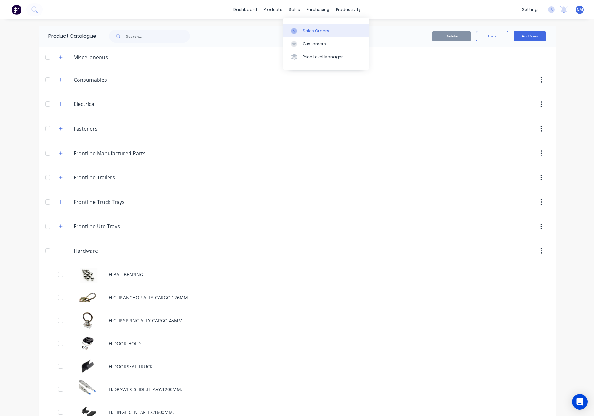
click at [305, 28] on div "Sales Orders" at bounding box center [316, 31] width 26 height 6
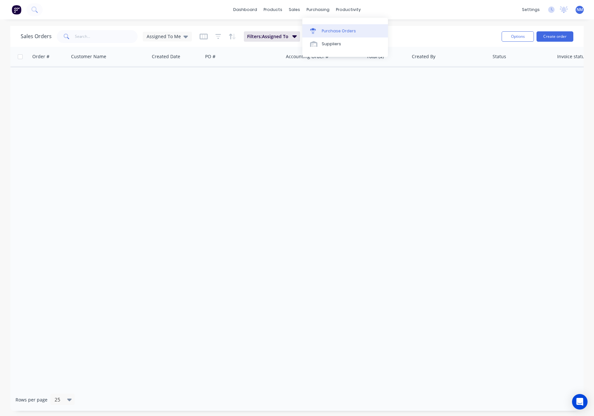
click at [330, 29] on div "Purchase Orders" at bounding box center [339, 31] width 34 height 6
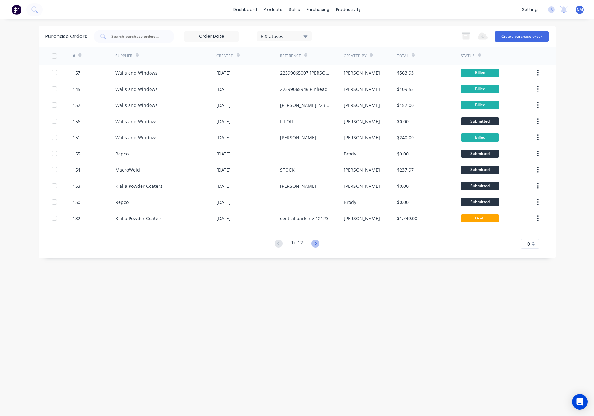
click at [319, 243] on icon at bounding box center [315, 243] width 8 height 8
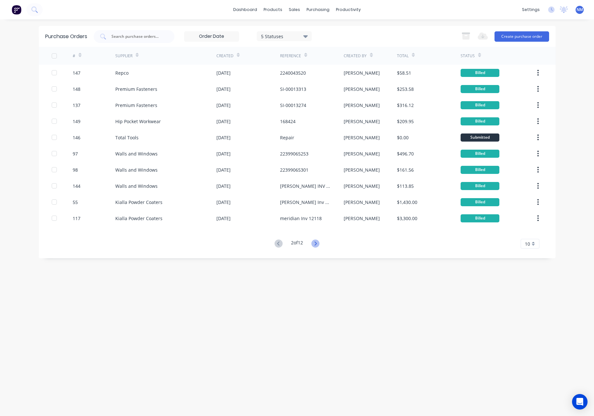
click at [318, 246] on icon at bounding box center [315, 243] width 8 height 8
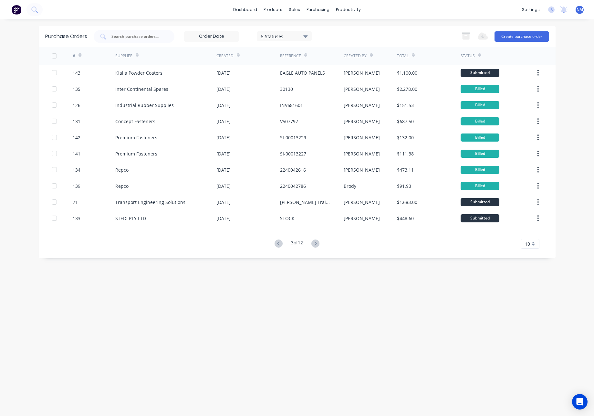
click at [318, 246] on icon at bounding box center [315, 243] width 8 height 8
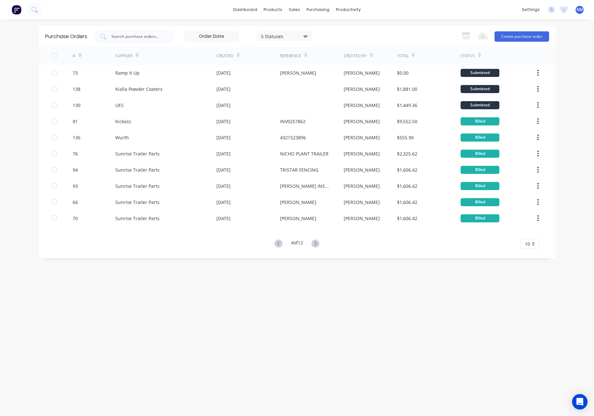
click at [318, 246] on icon at bounding box center [315, 243] width 8 height 8
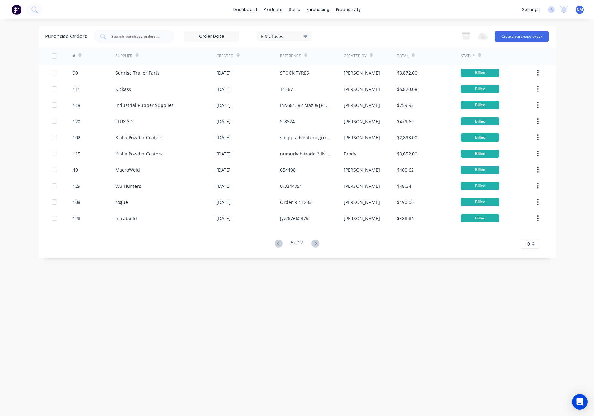
click at [318, 246] on icon at bounding box center [315, 243] width 8 height 8
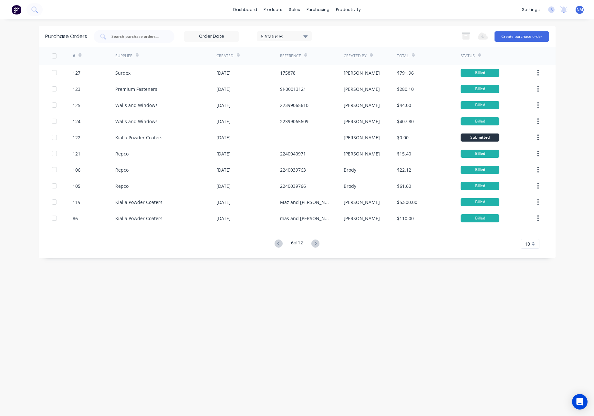
click at [318, 246] on icon at bounding box center [315, 243] width 8 height 8
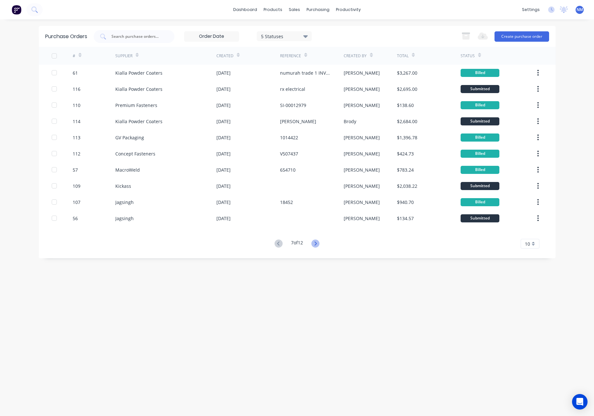
click at [318, 244] on icon at bounding box center [315, 243] width 8 height 8
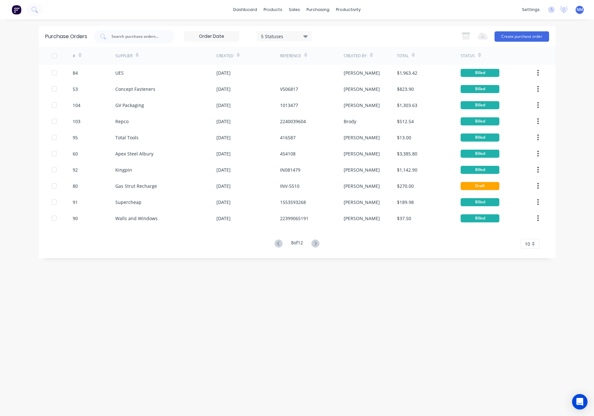
click at [318, 244] on icon at bounding box center [315, 243] width 8 height 8
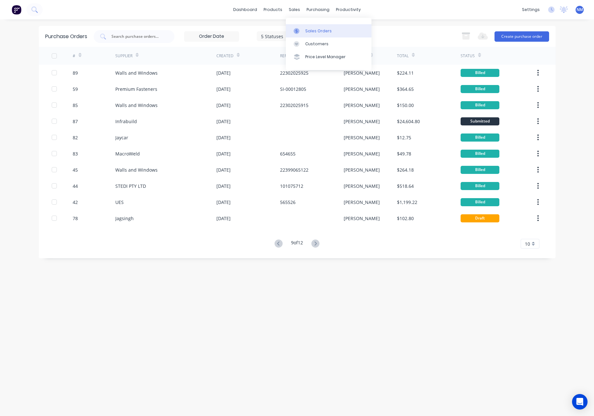
click at [306, 30] on div "Sales Orders" at bounding box center [318, 31] width 26 height 6
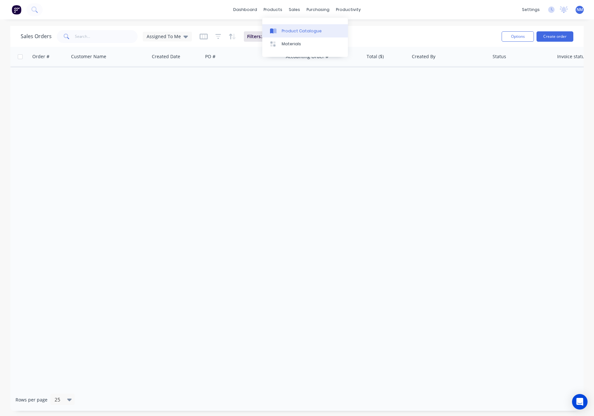
click at [294, 32] on div "Product Catalogue" at bounding box center [302, 31] width 40 height 6
